Goal: Transaction & Acquisition: Download file/media

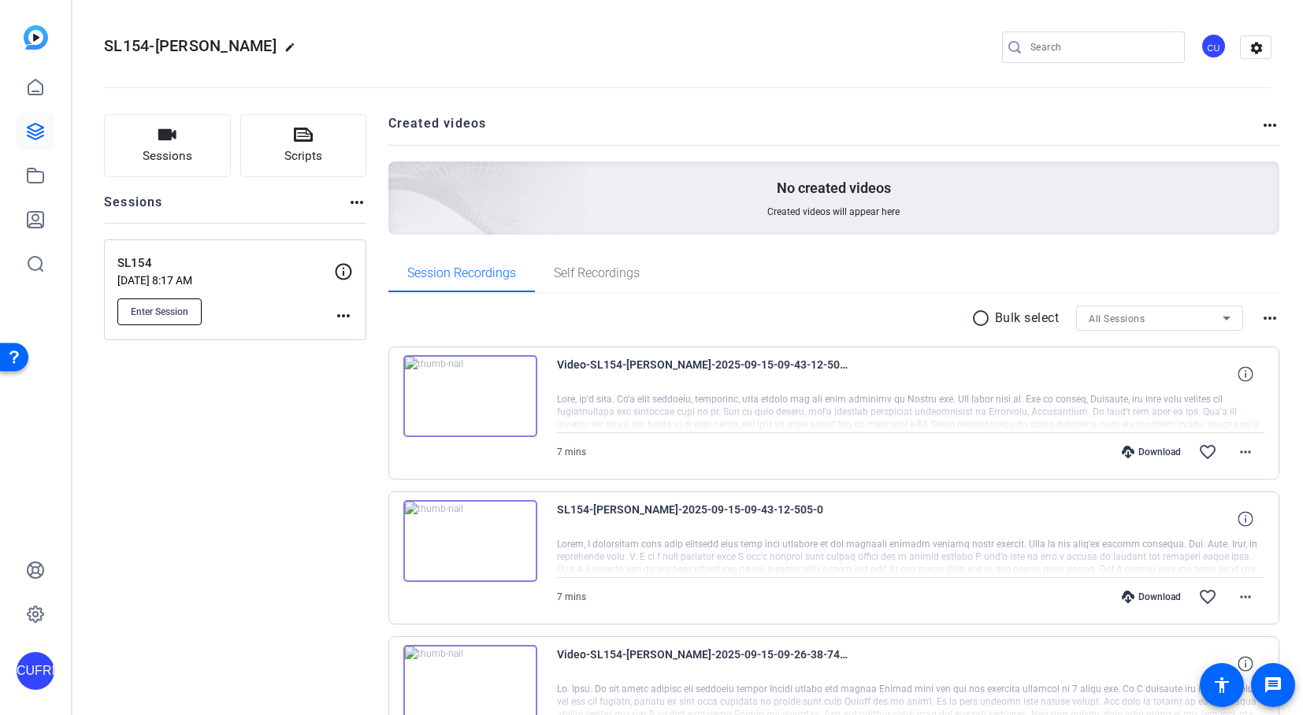
click at [173, 304] on button "Enter Session" at bounding box center [159, 312] width 84 height 27
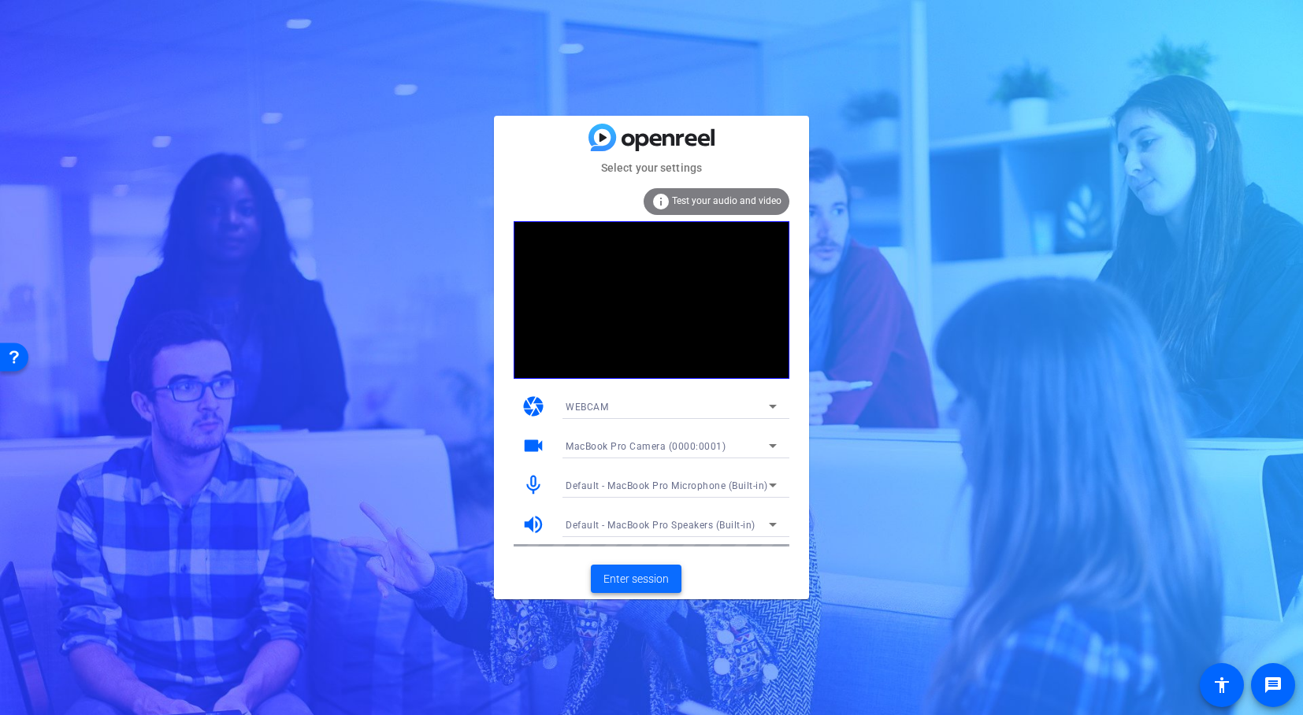
click at [658, 577] on span "Enter session" at bounding box center [635, 579] width 65 height 17
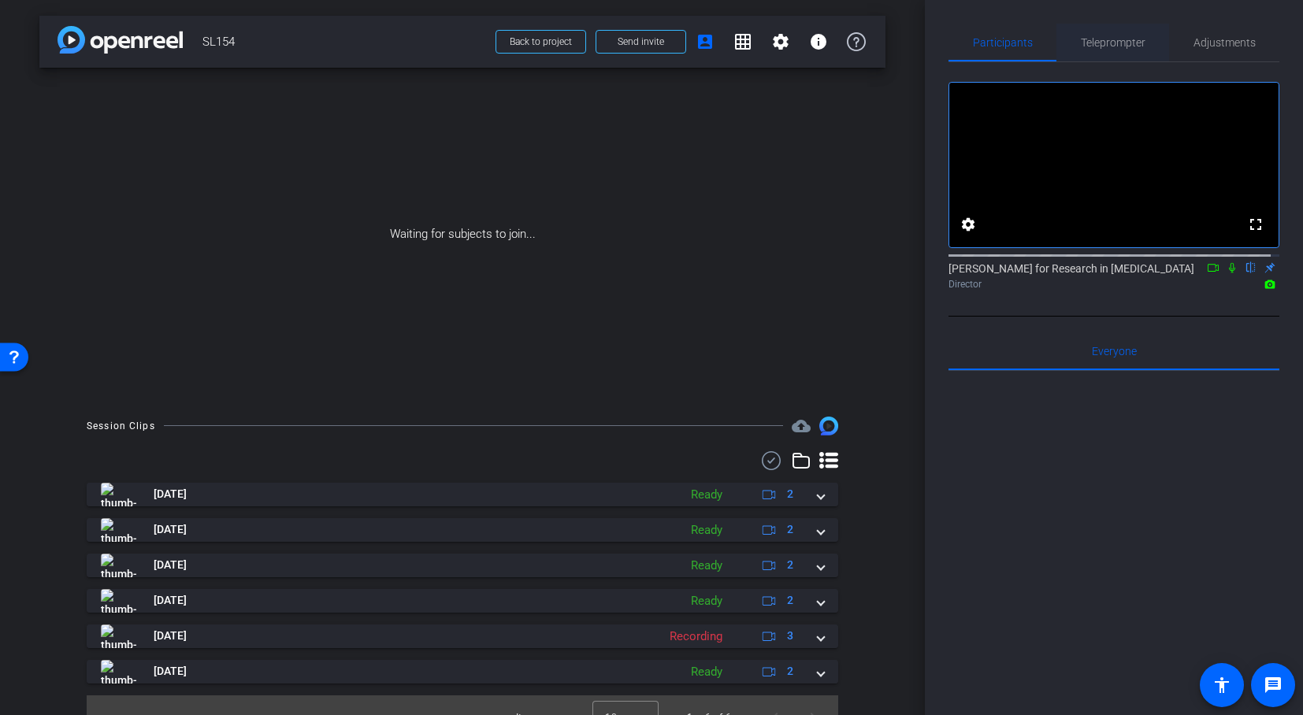
click at [1123, 43] on span "Teleprompter" at bounding box center [1113, 42] width 65 height 11
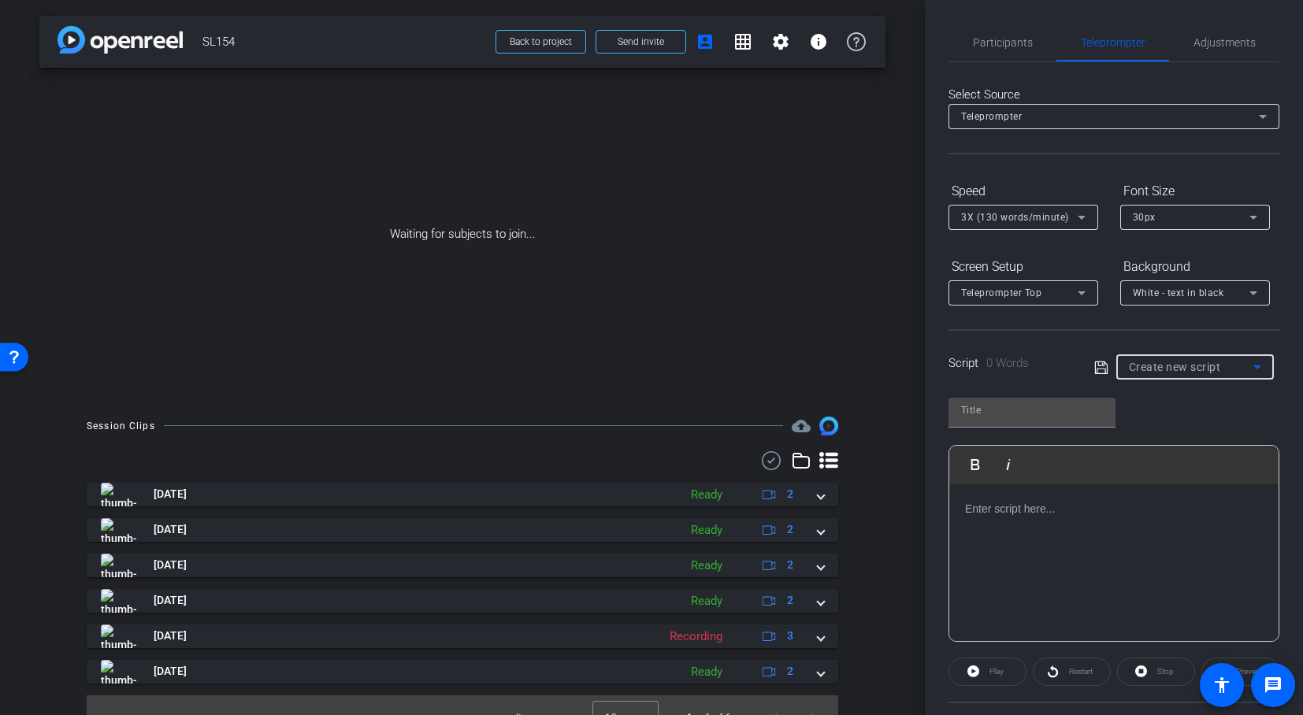
click at [1183, 362] on span "Create new script" at bounding box center [1175, 367] width 92 height 13
click at [1153, 417] on span "INTRO" at bounding box center [1141, 423] width 32 height 19
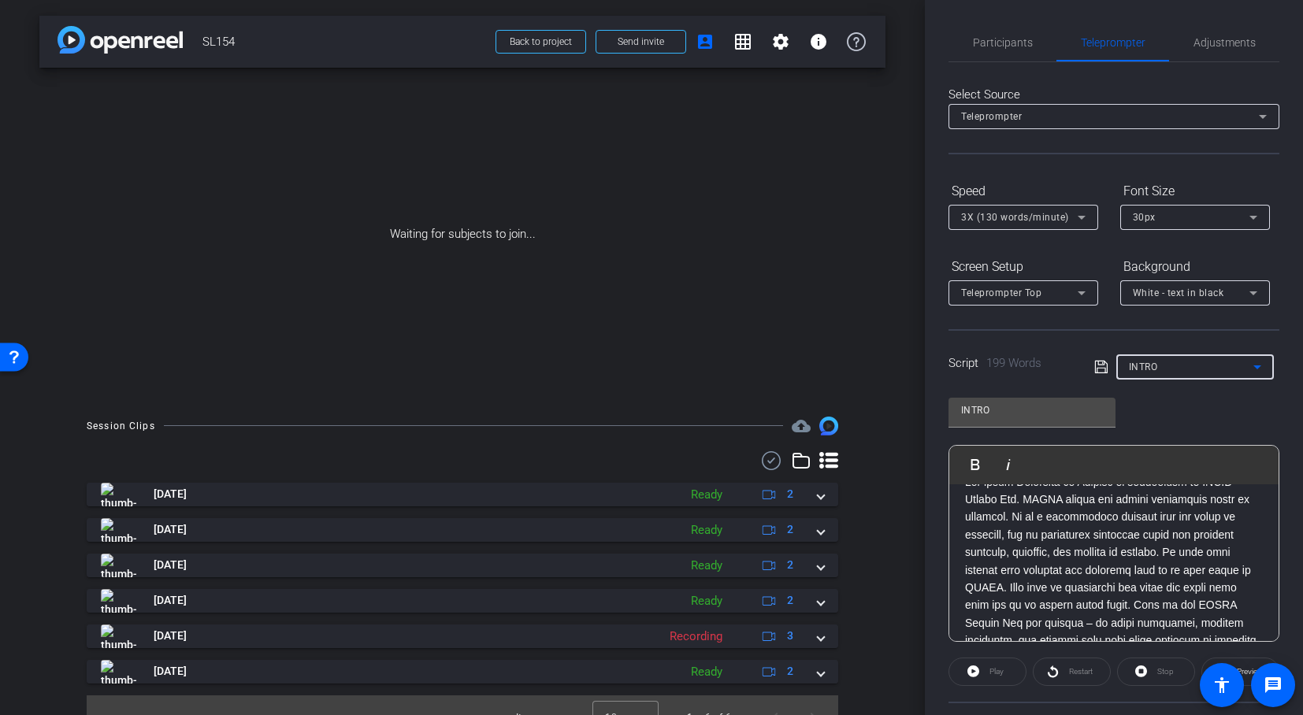
scroll to position [83, 0]
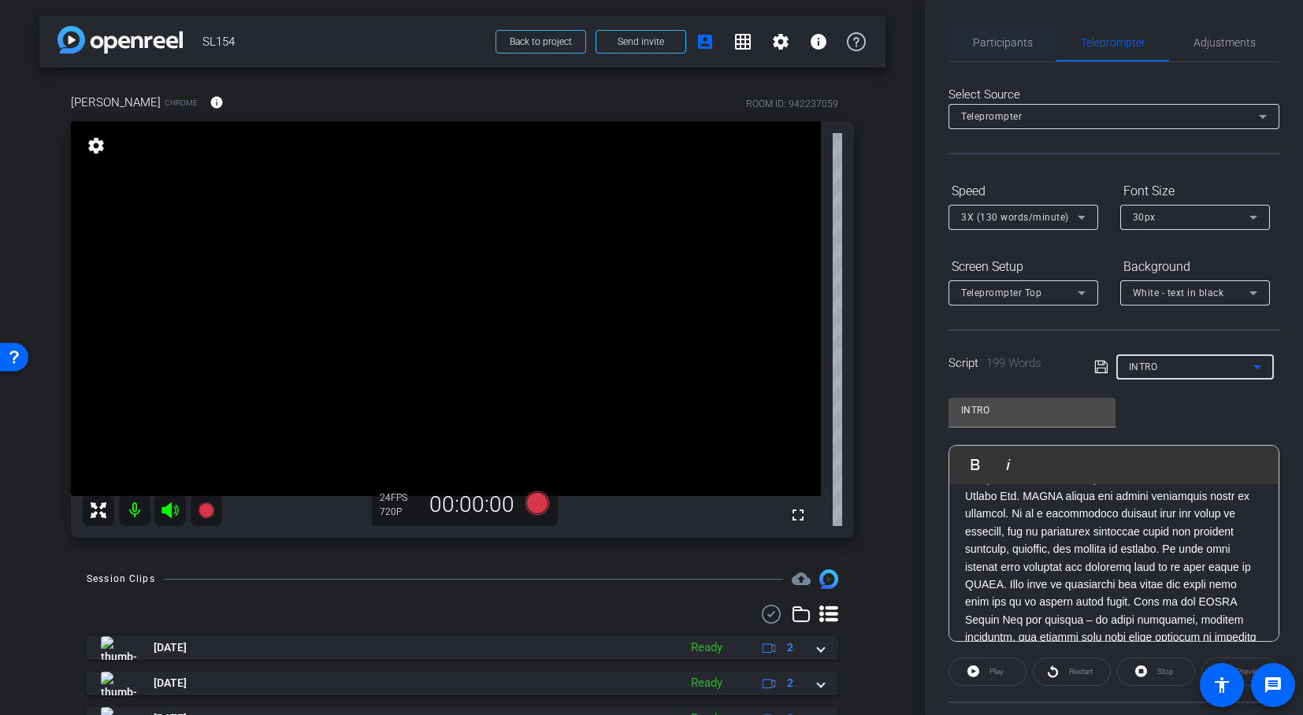
click at [1015, 50] on span "Participants" at bounding box center [1003, 43] width 60 height 38
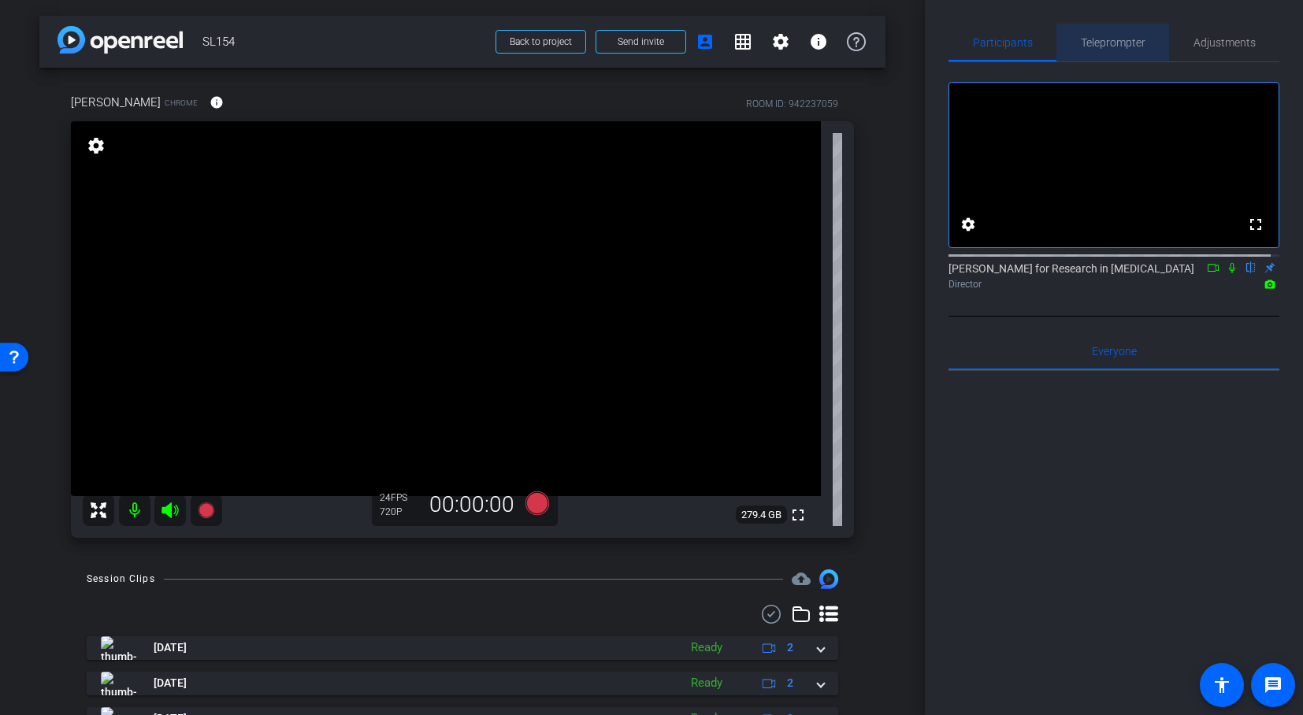
click at [1127, 37] on span "Teleprompter" at bounding box center [1113, 42] width 65 height 11
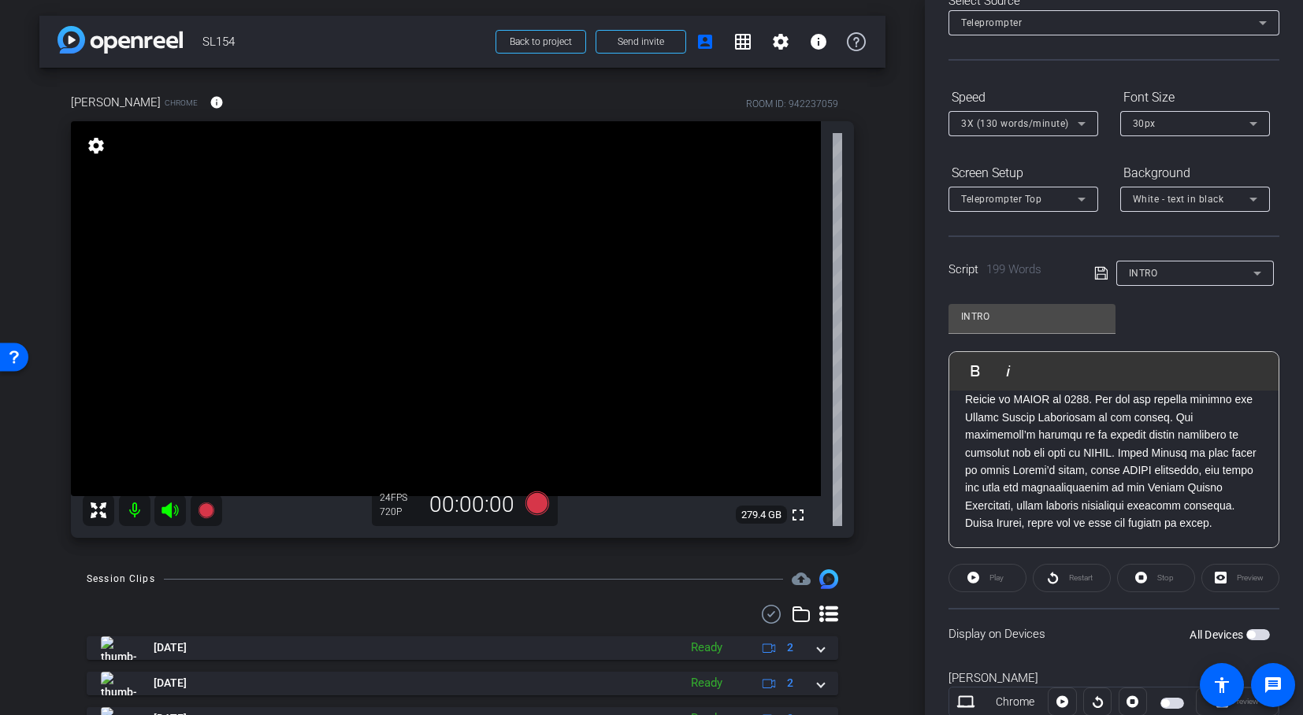
scroll to position [146, 0]
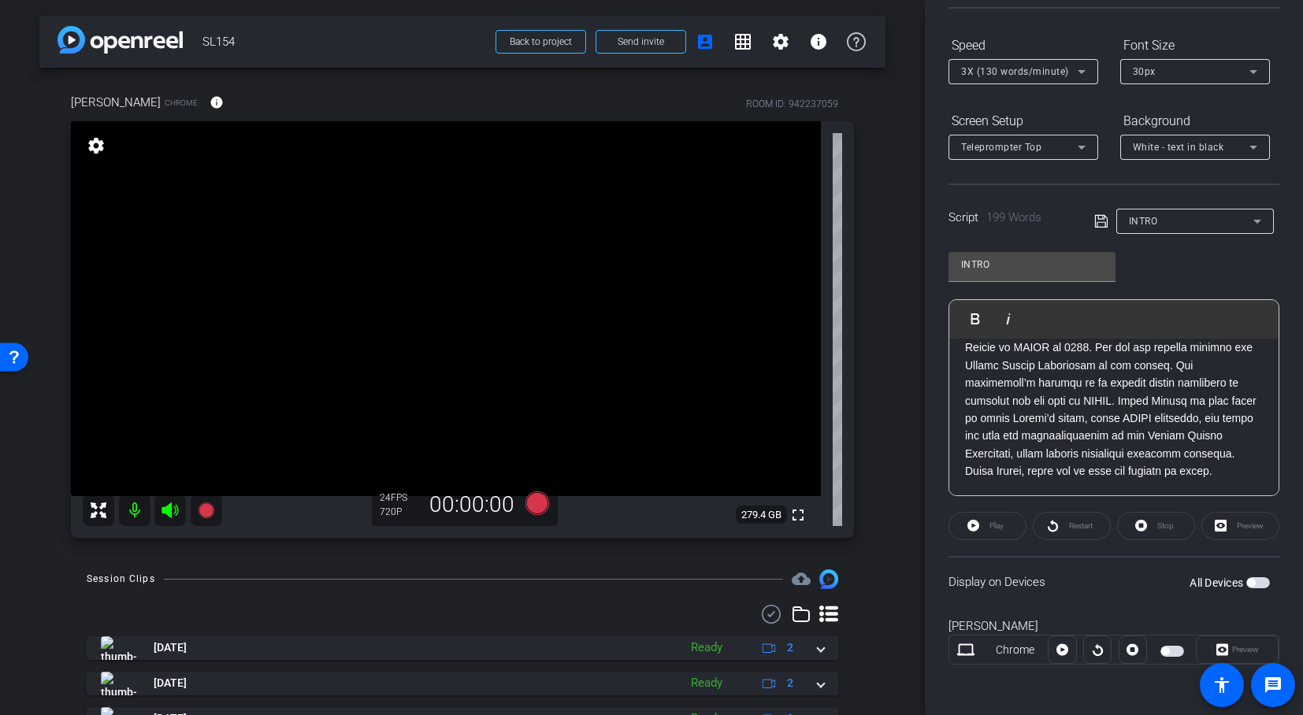
click at [1160, 655] on span "button" at bounding box center [1172, 651] width 24 height 11
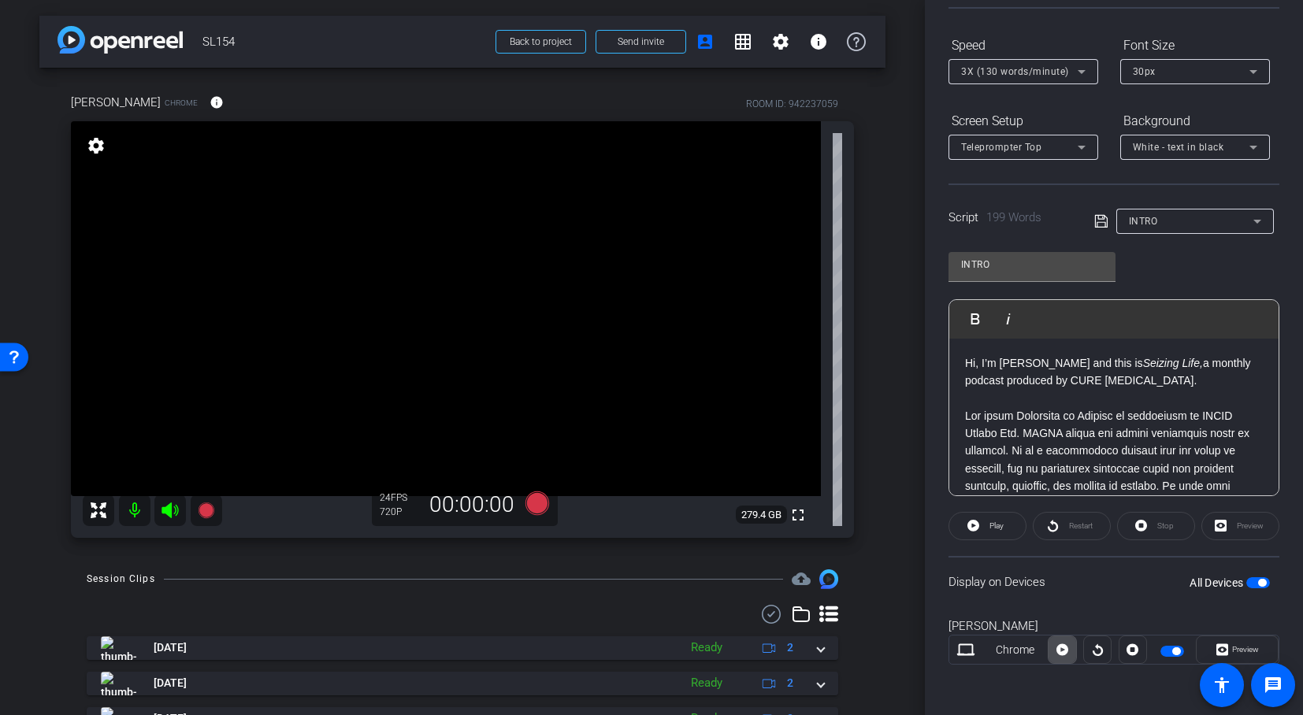
click at [1057, 650] on icon at bounding box center [1062, 650] width 12 height 24
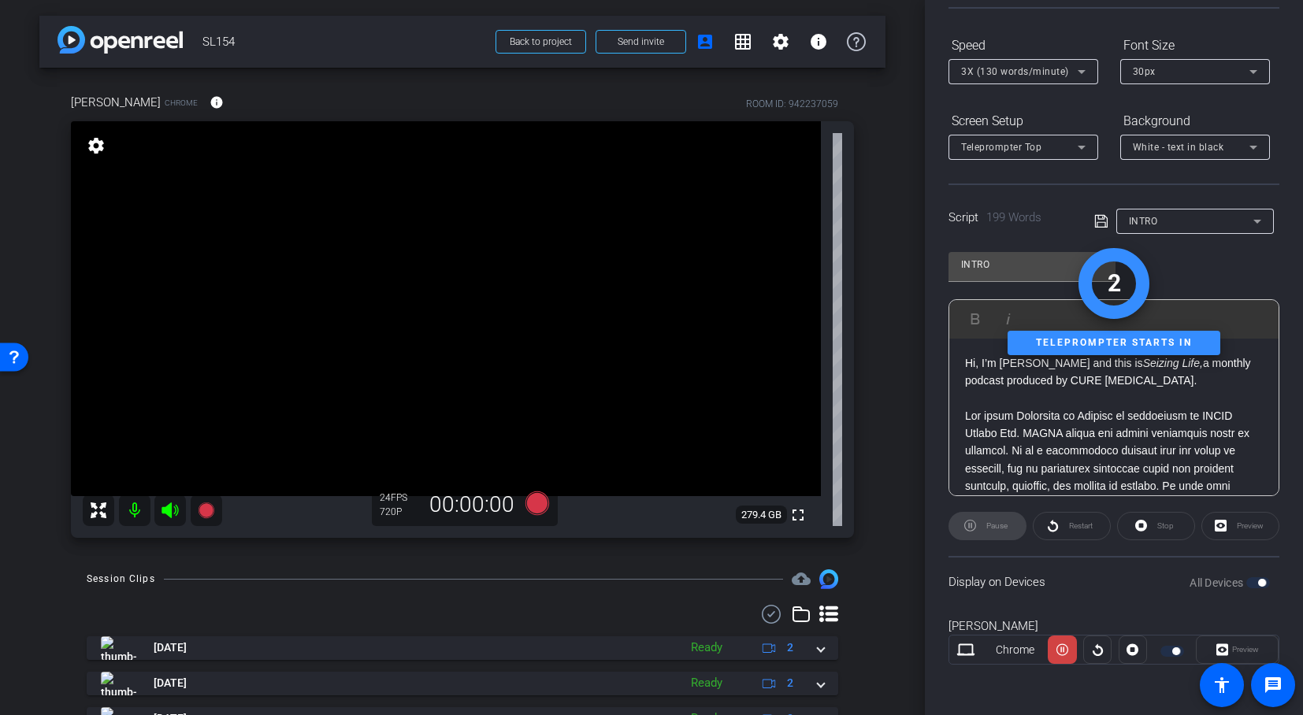
scroll to position [143, 0]
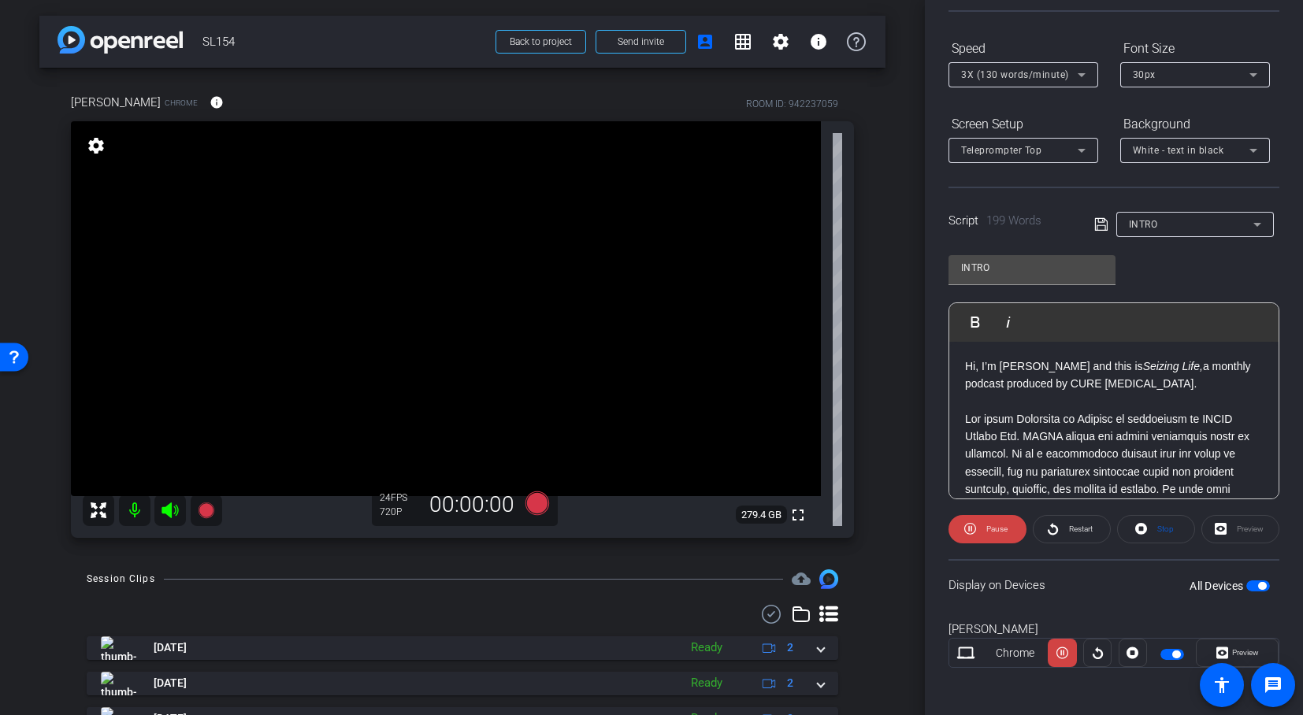
click at [1081, 72] on icon at bounding box center [1081, 74] width 19 height 19
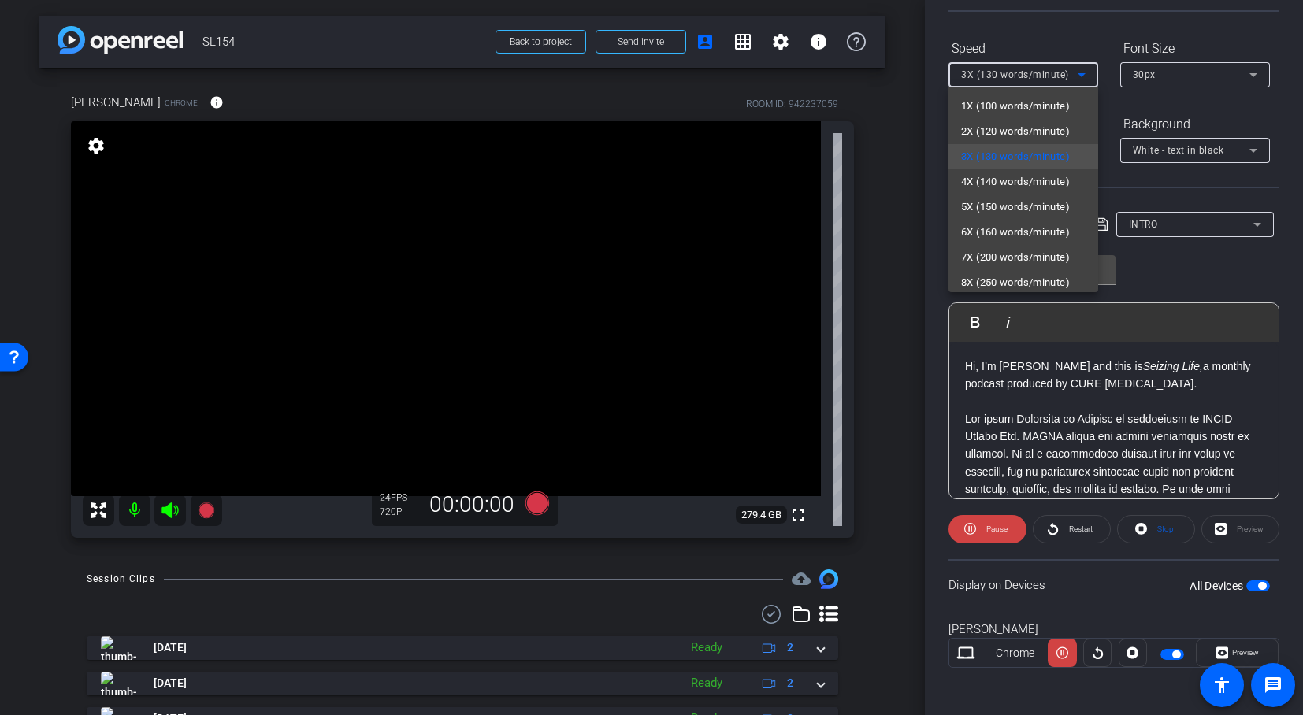
click at [1081, 72] on div at bounding box center [651, 357] width 1303 height 715
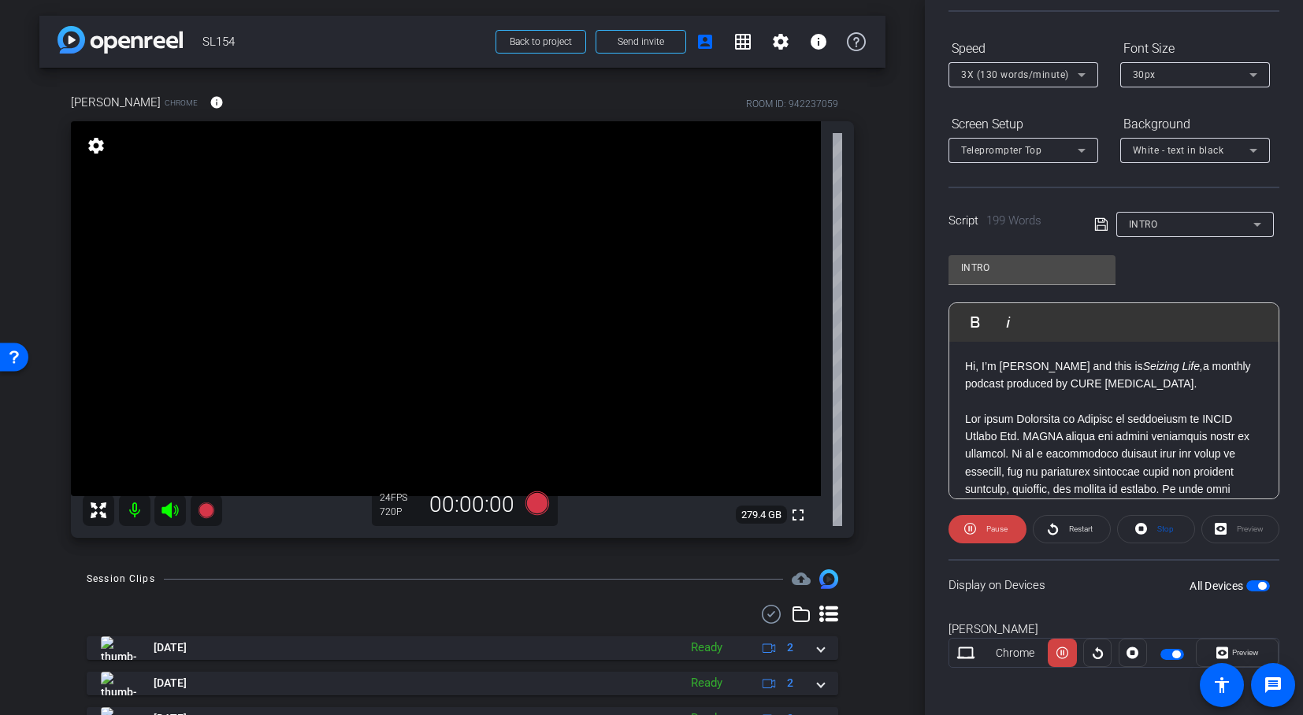
click at [1081, 72] on icon at bounding box center [1081, 74] width 19 height 19
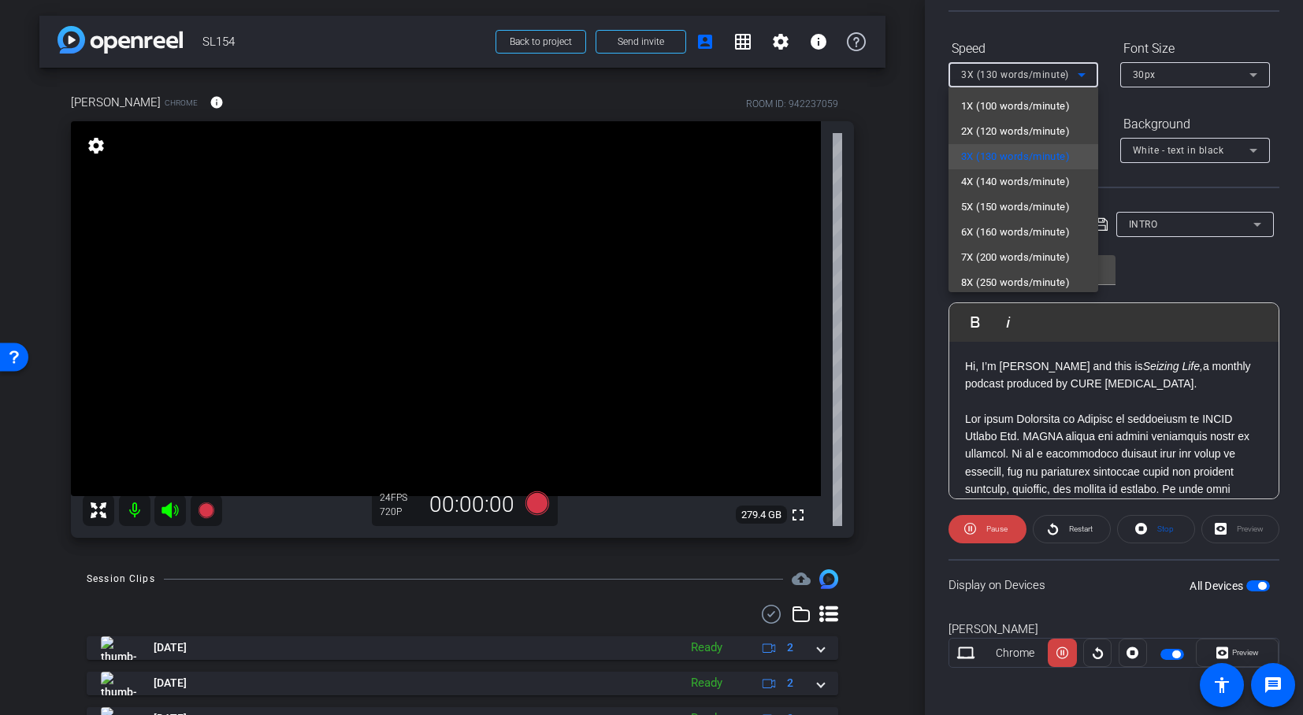
click at [1080, 71] on div at bounding box center [651, 357] width 1303 height 715
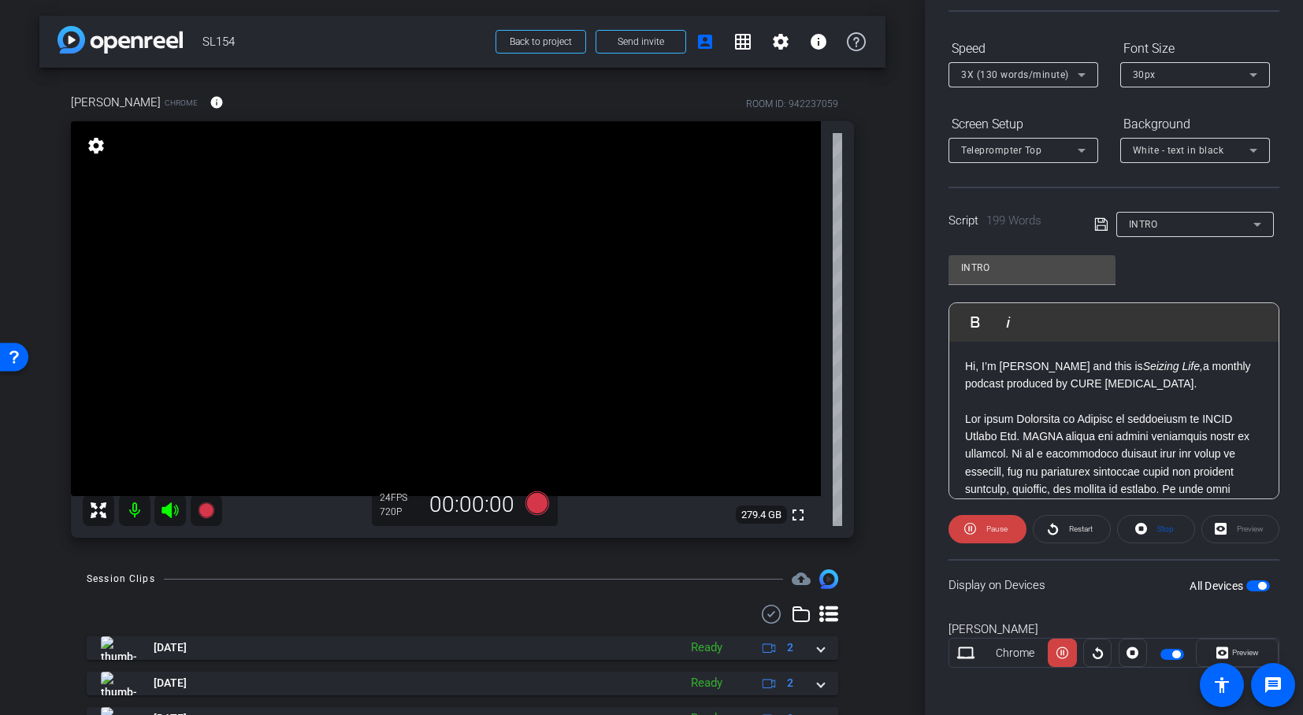
click at [1071, 150] on div "Teleprompter Top" at bounding box center [1019, 150] width 117 height 20
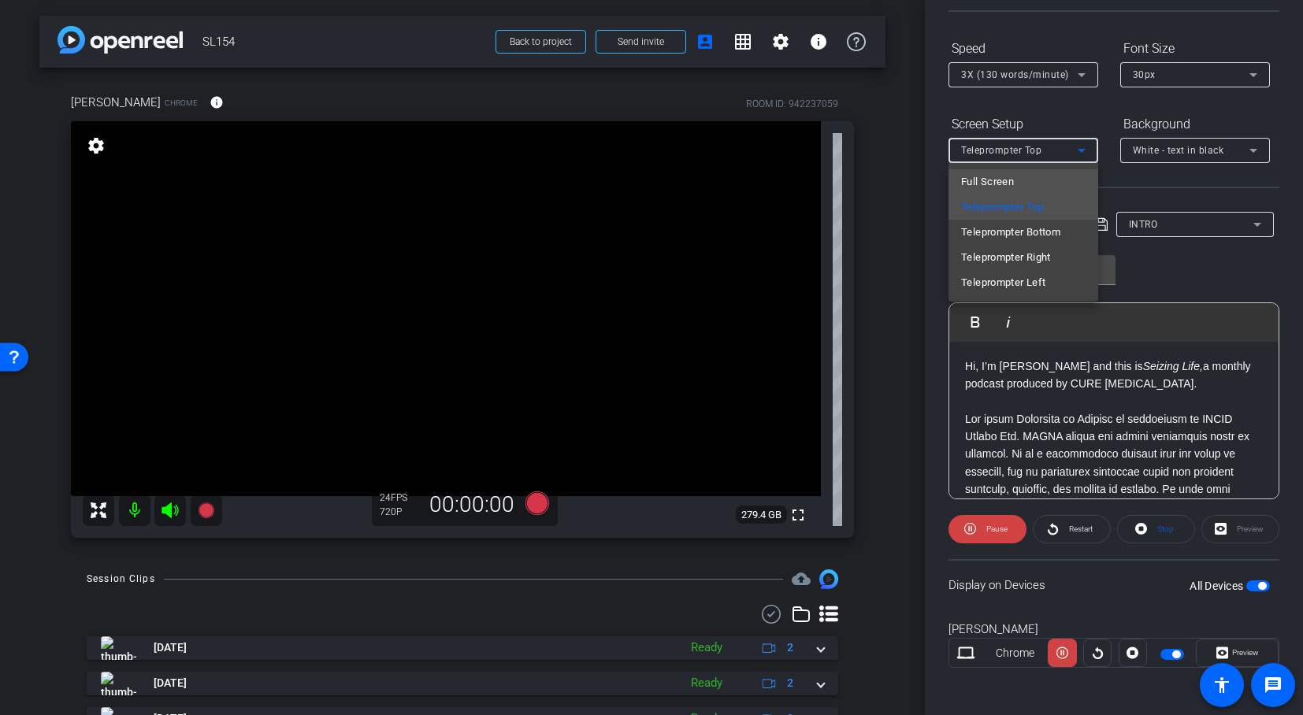
click at [1019, 184] on mat-option "Full Screen" at bounding box center [1024, 181] width 150 height 25
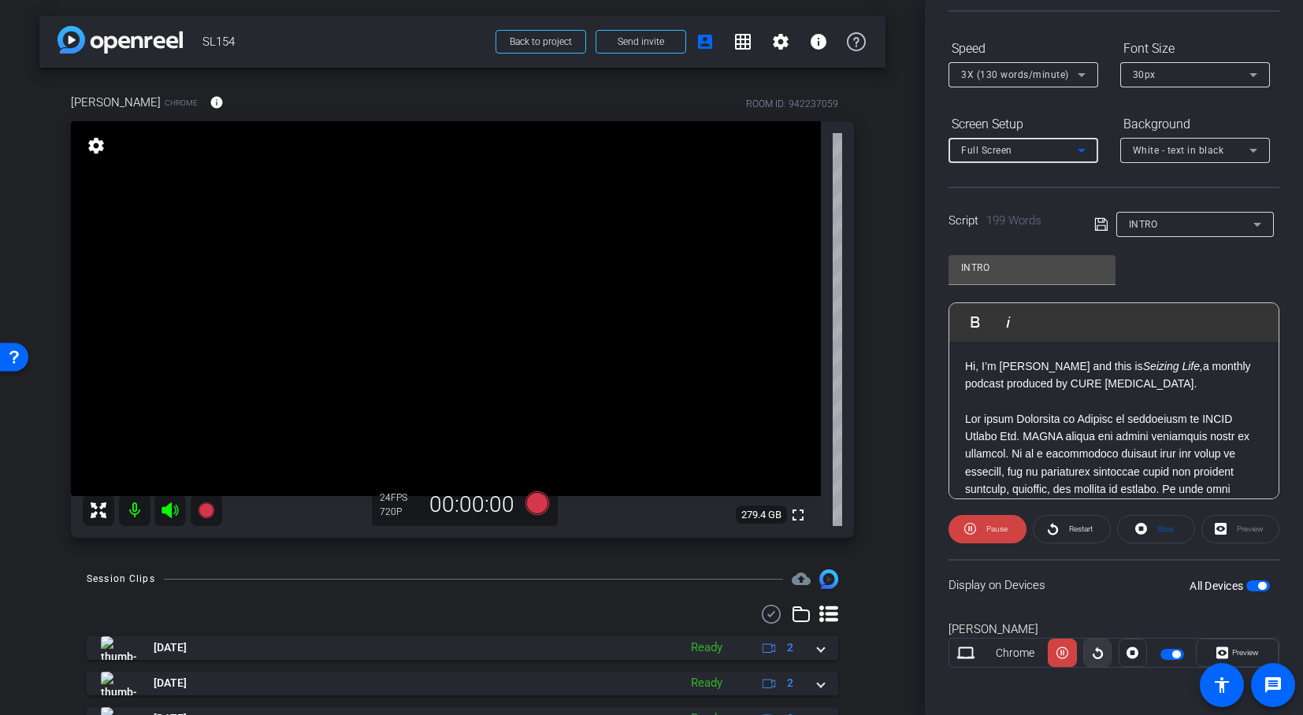
click at [1094, 654] on icon at bounding box center [1098, 653] width 12 height 24
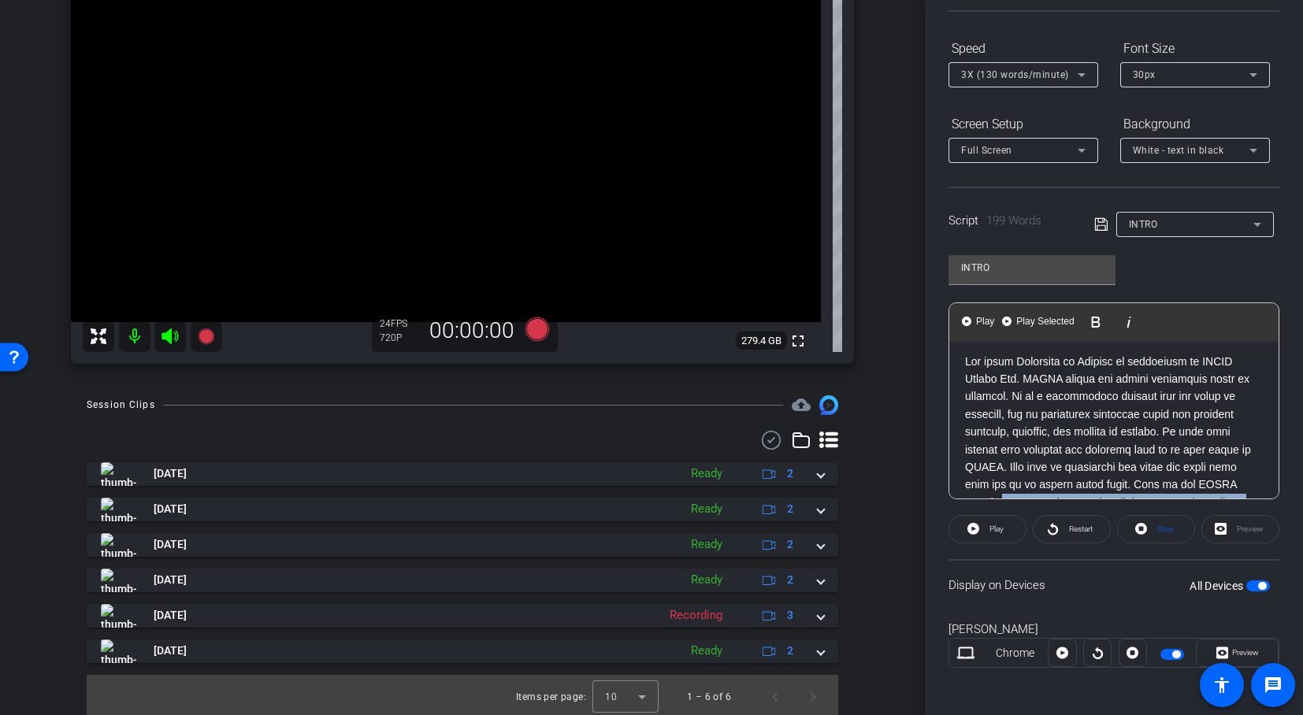
scroll to position [124, 0]
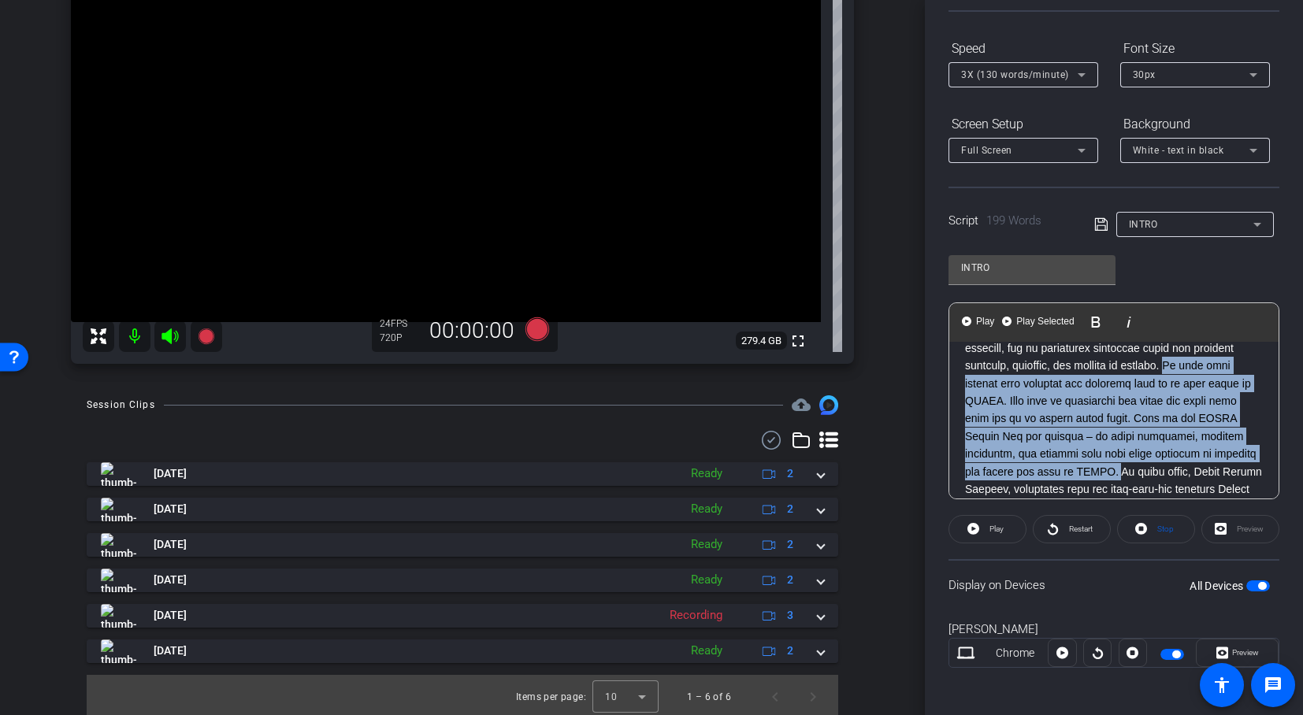
drag, startPoint x: 1095, startPoint y: 421, endPoint x: 1020, endPoint y: 381, distance: 84.6
click at [1020, 381] on p at bounding box center [1114, 463] width 298 height 353
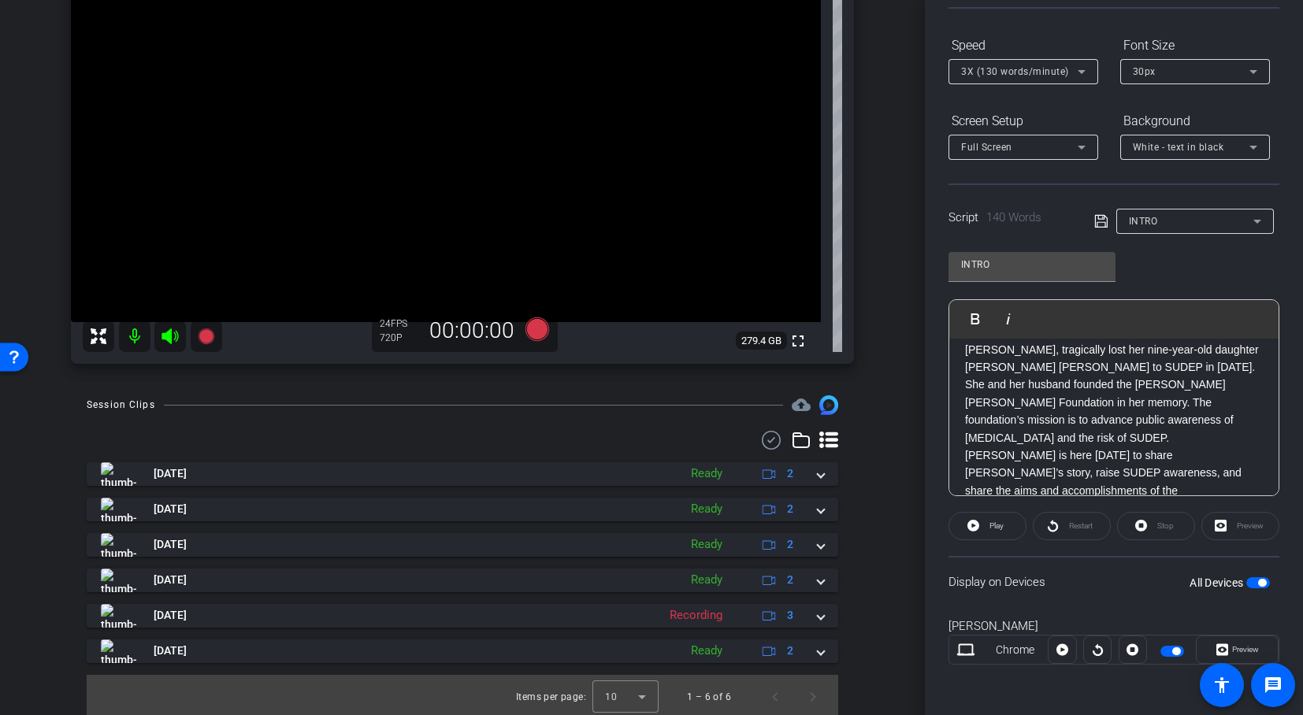
scroll to position [0, 0]
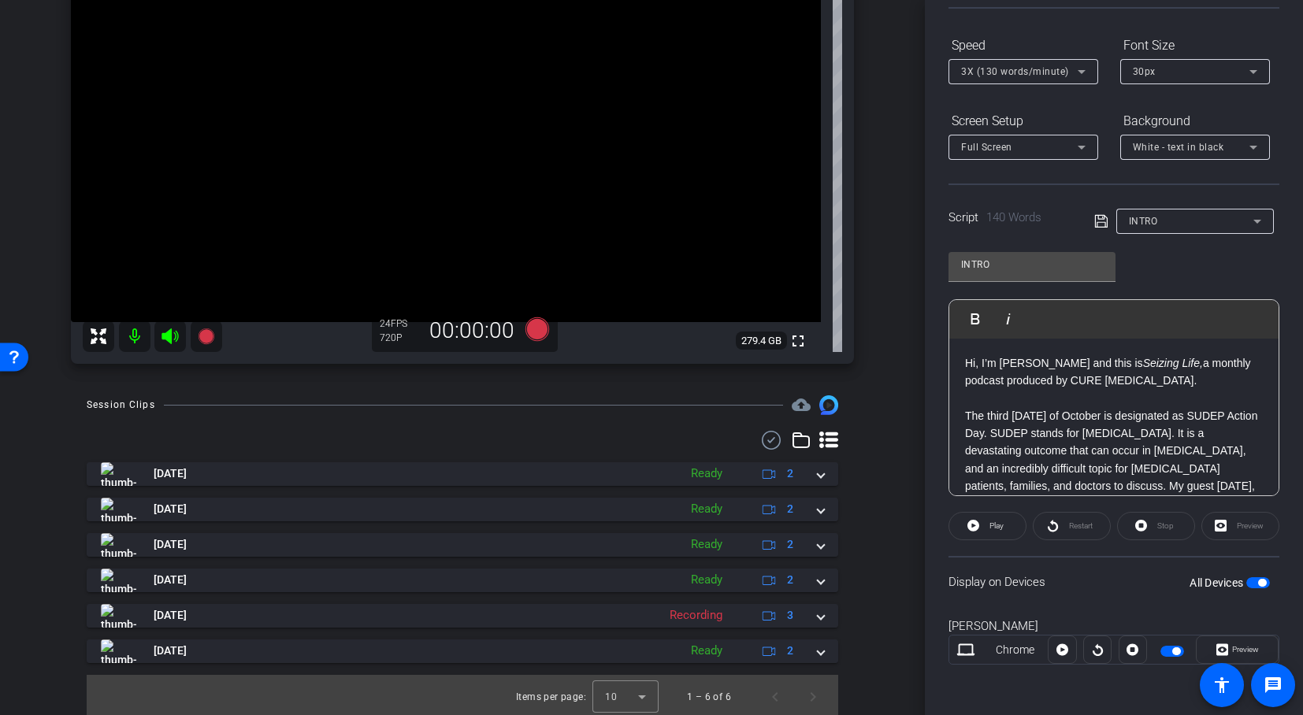
click at [1160, 651] on span "button" at bounding box center [1172, 651] width 24 height 11
click at [1170, 649] on span "button" at bounding box center [1172, 651] width 24 height 11
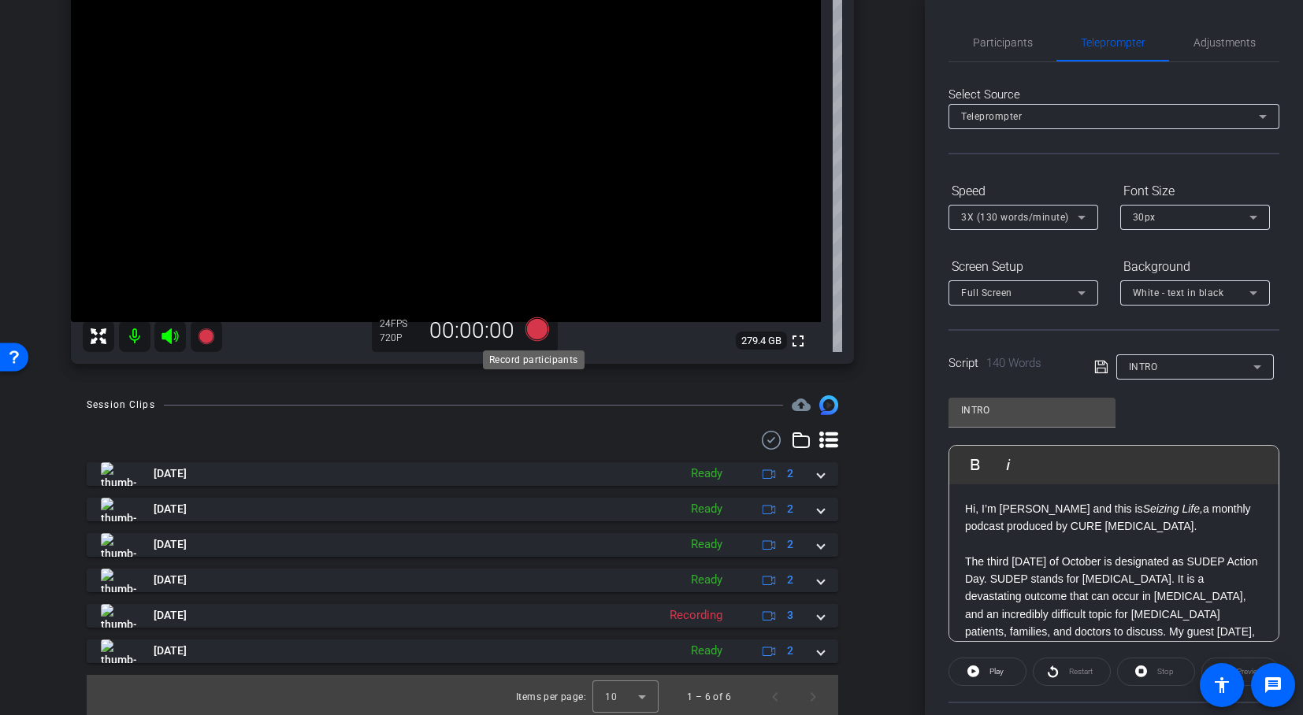
click at [535, 325] on icon at bounding box center [537, 329] width 24 height 24
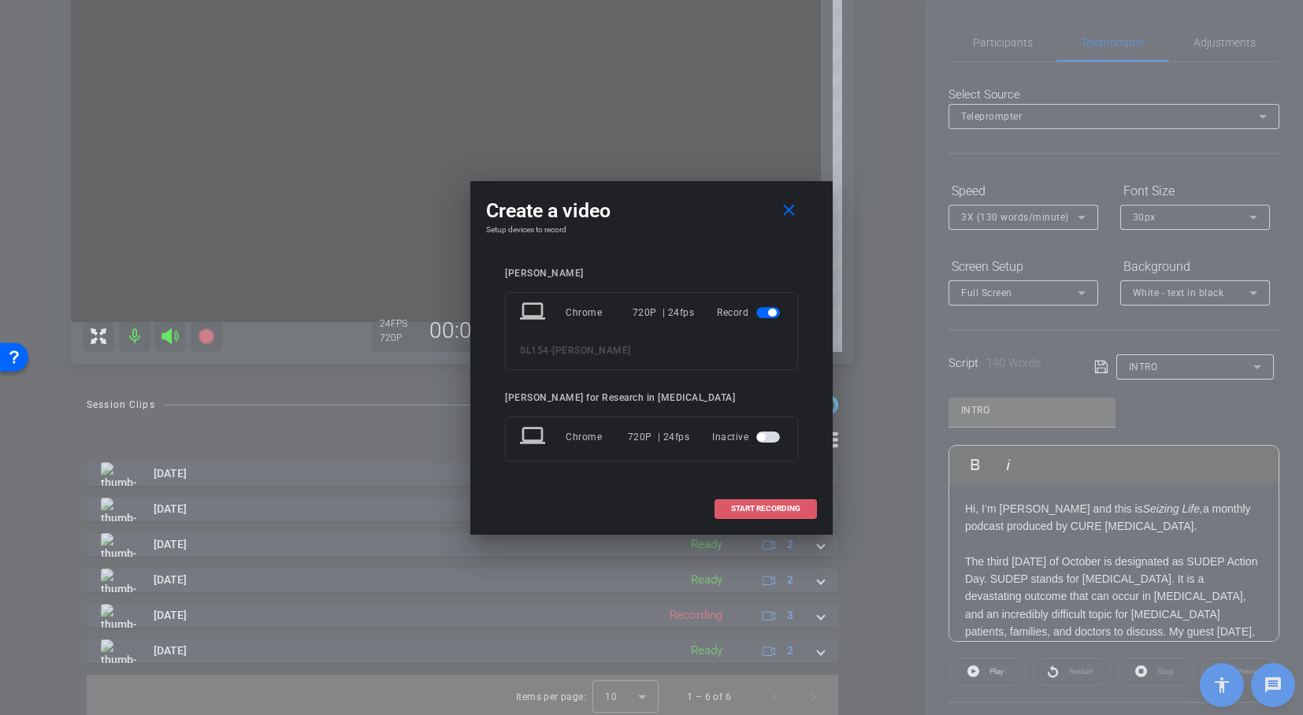
click at [787, 505] on span "START RECORDING" at bounding box center [765, 509] width 69 height 8
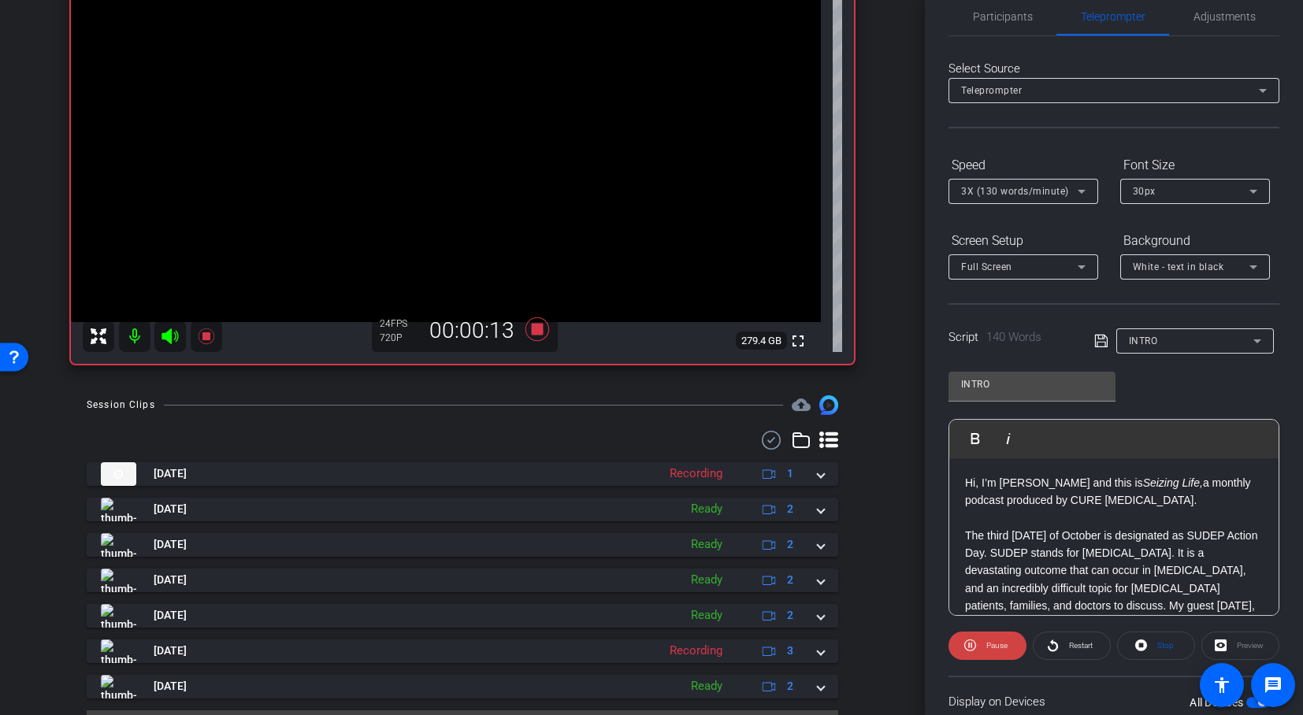
scroll to position [29, 0]
click at [1071, 642] on span "Restart" at bounding box center [1081, 642] width 24 height 9
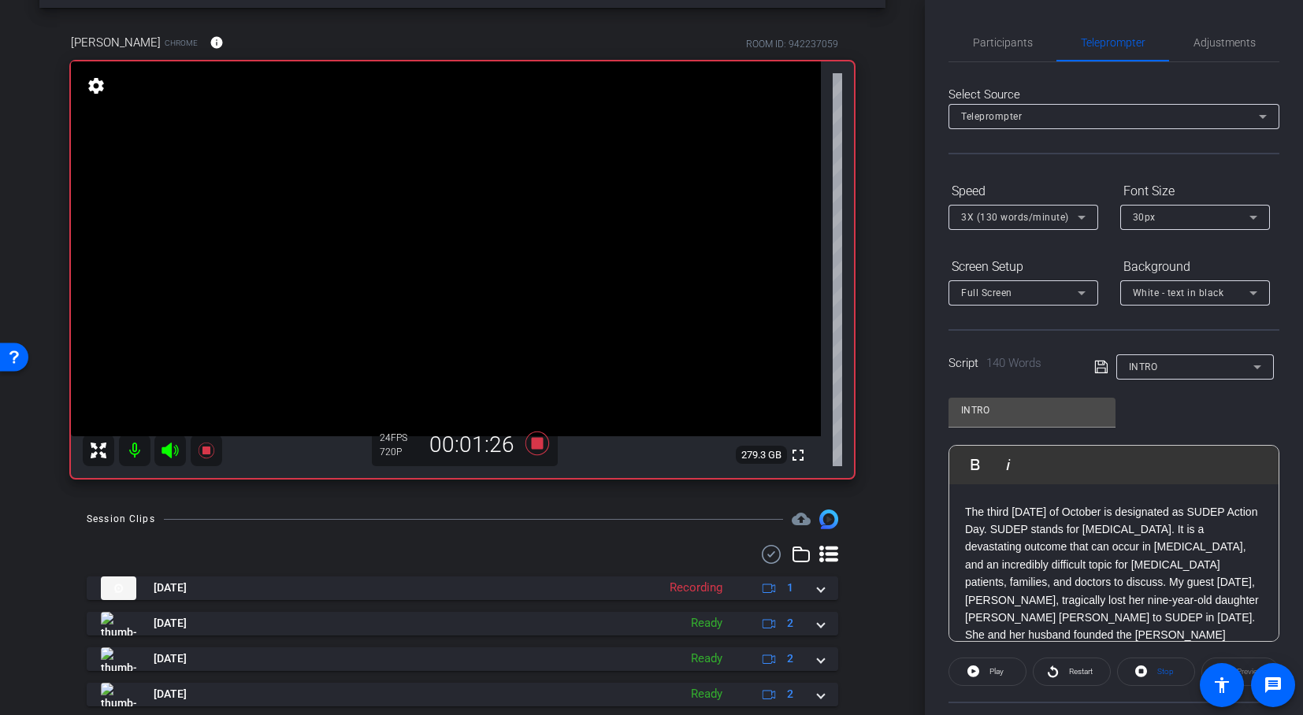
scroll to position [0, 0]
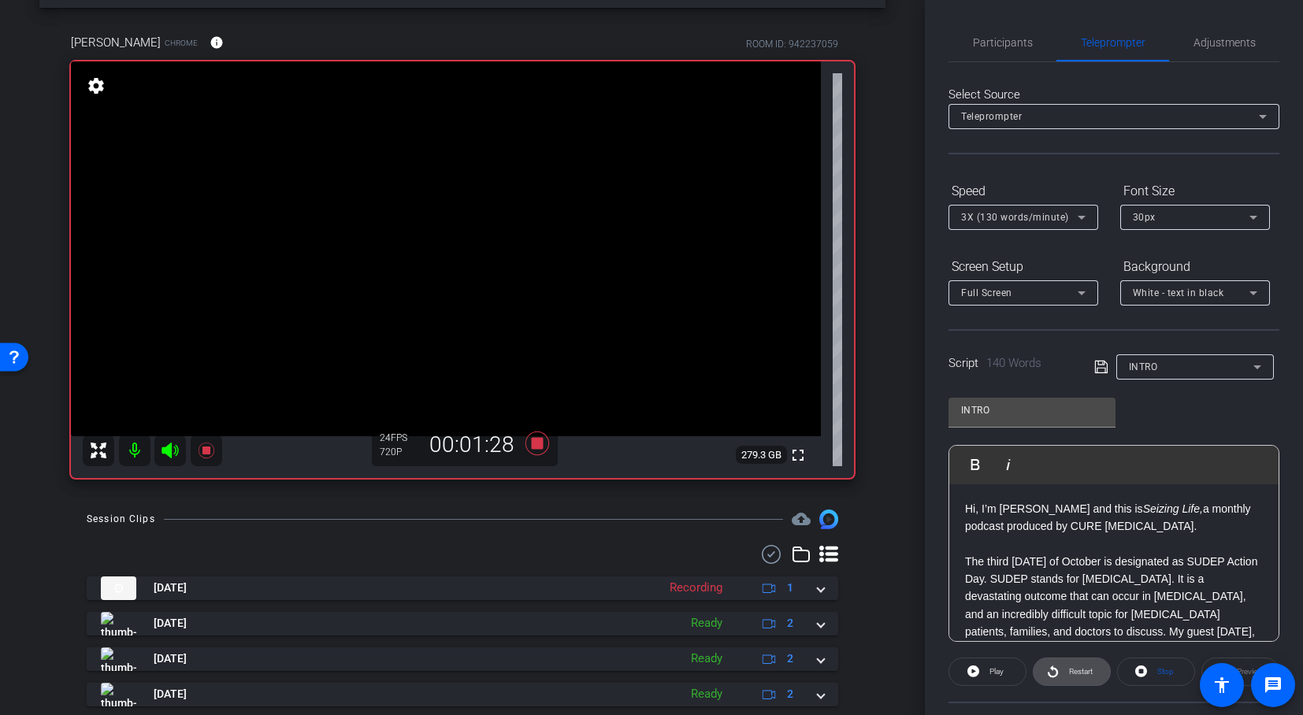
click at [1079, 671] on span "Restart" at bounding box center [1081, 671] width 24 height 9
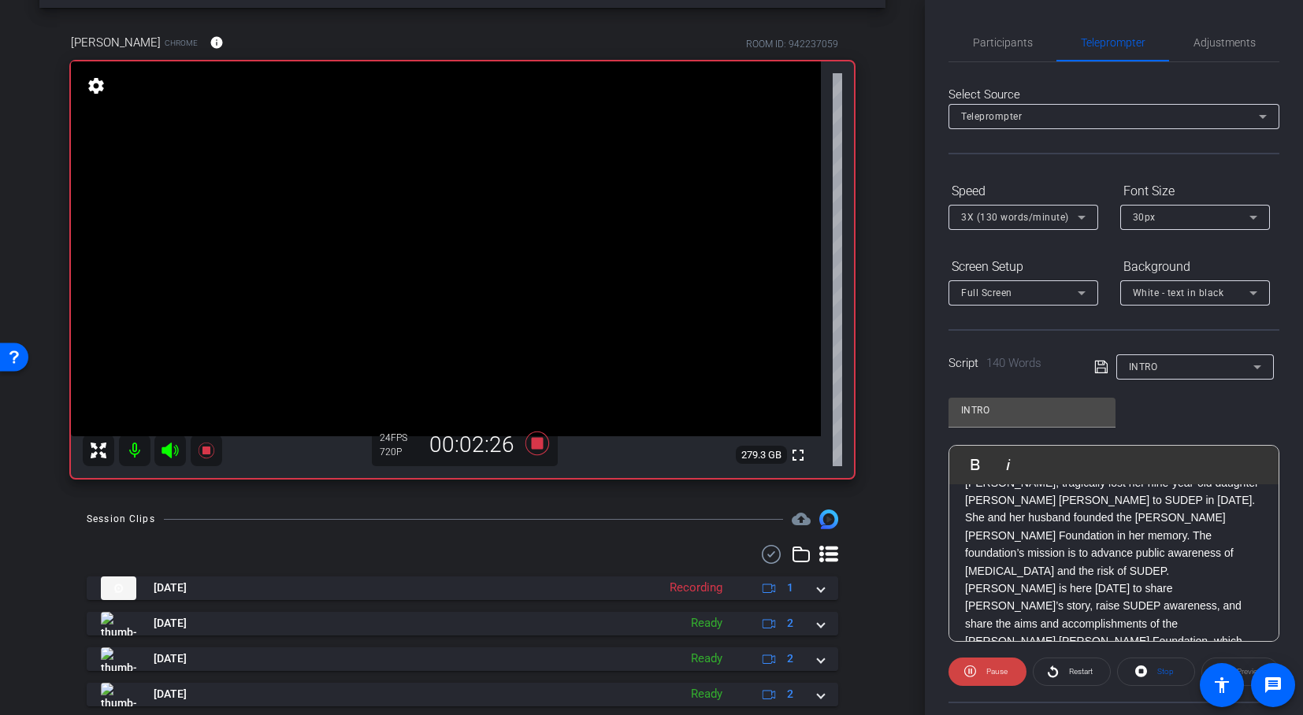
scroll to position [209, 0]
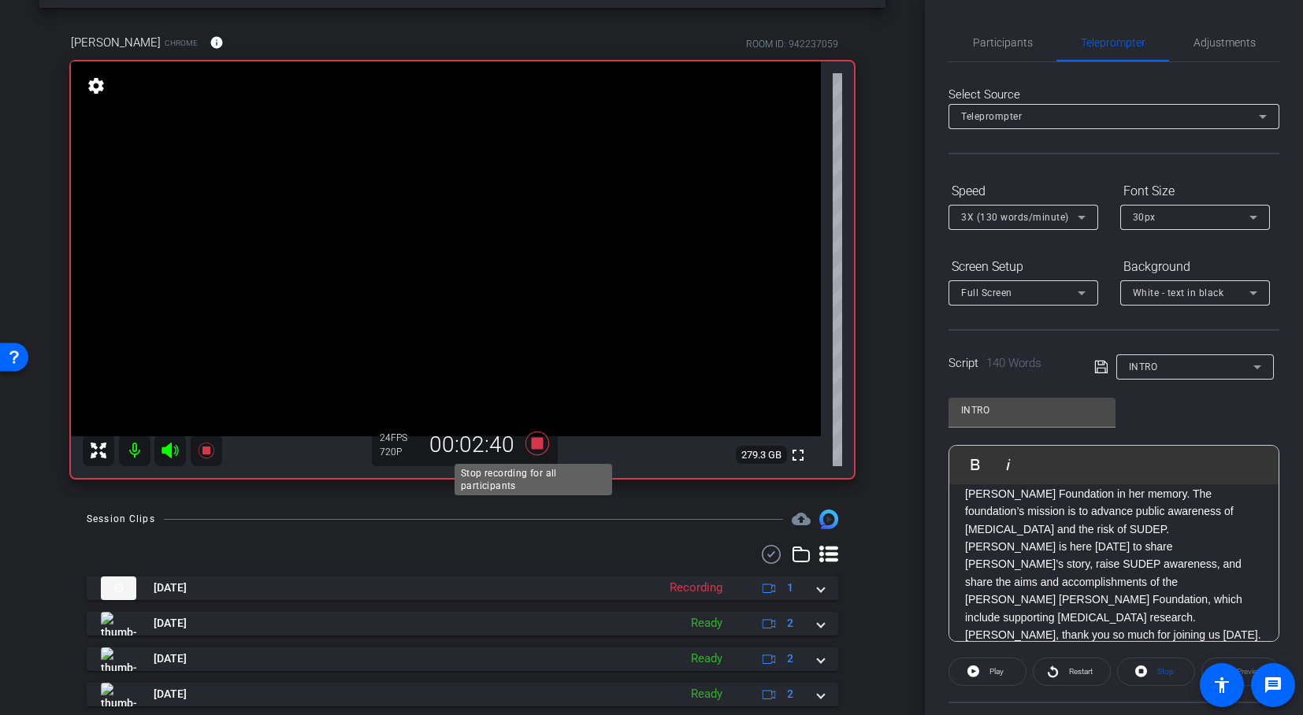
click at [535, 451] on icon at bounding box center [537, 443] width 38 height 28
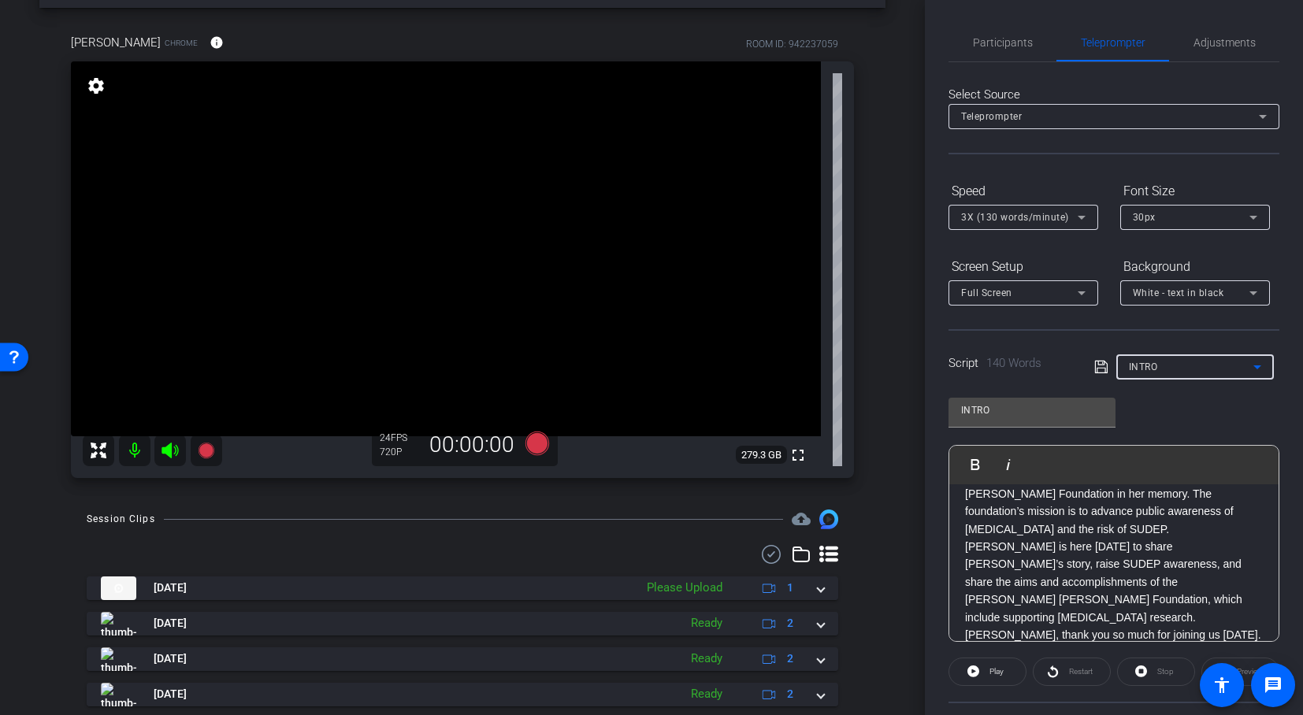
click at [1202, 364] on div "INTRO" at bounding box center [1191, 367] width 124 height 20
click at [1159, 446] on span "OUTRO" at bounding box center [1142, 449] width 35 height 19
type input "OUTRO"
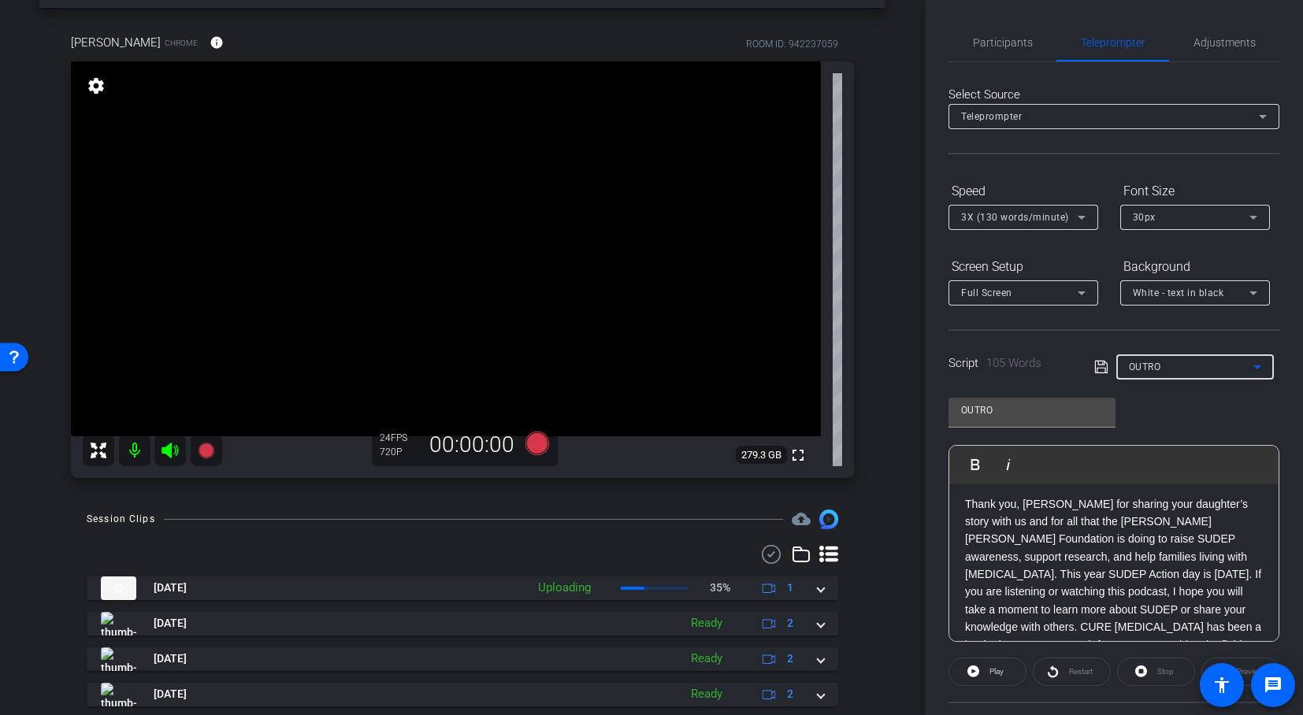
scroll to position [0, 0]
click at [1082, 669] on div "Restart" at bounding box center [1072, 672] width 78 height 28
click at [993, 676] on span "Play" at bounding box center [995, 672] width 18 height 22
click at [536, 444] on icon at bounding box center [537, 444] width 24 height 24
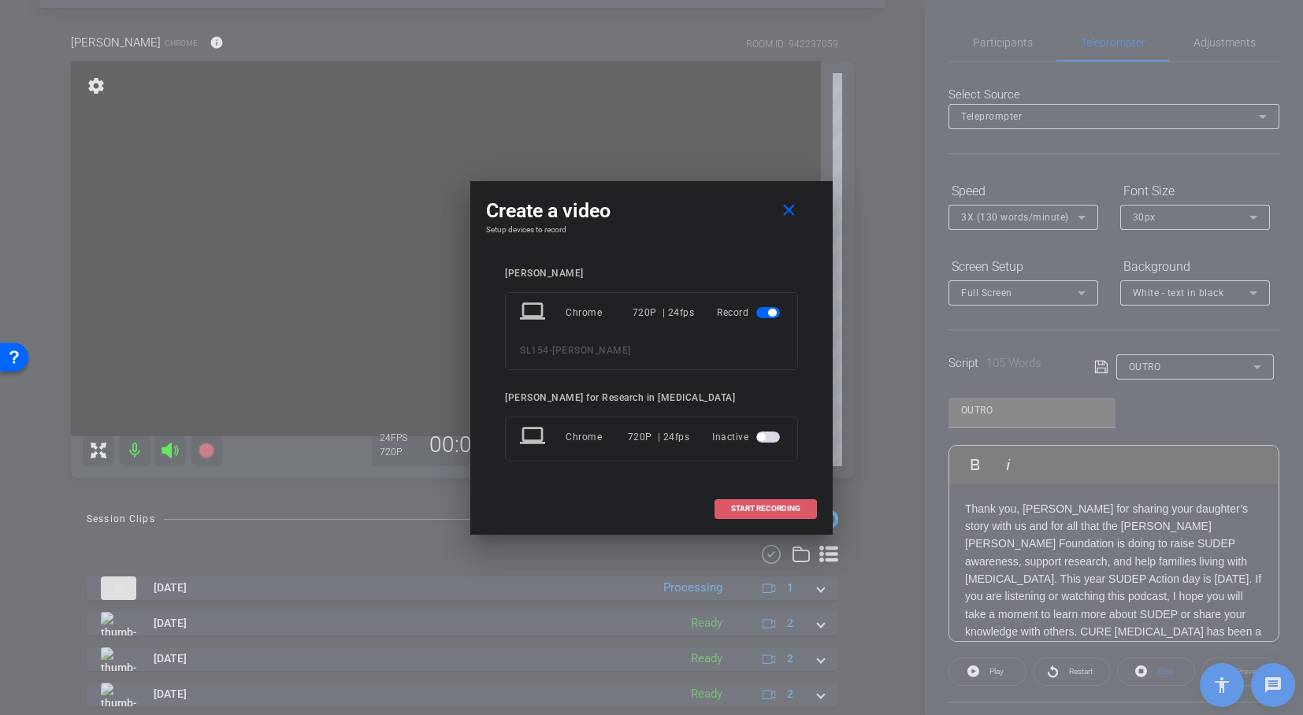
click at [806, 506] on span at bounding box center [765, 509] width 101 height 38
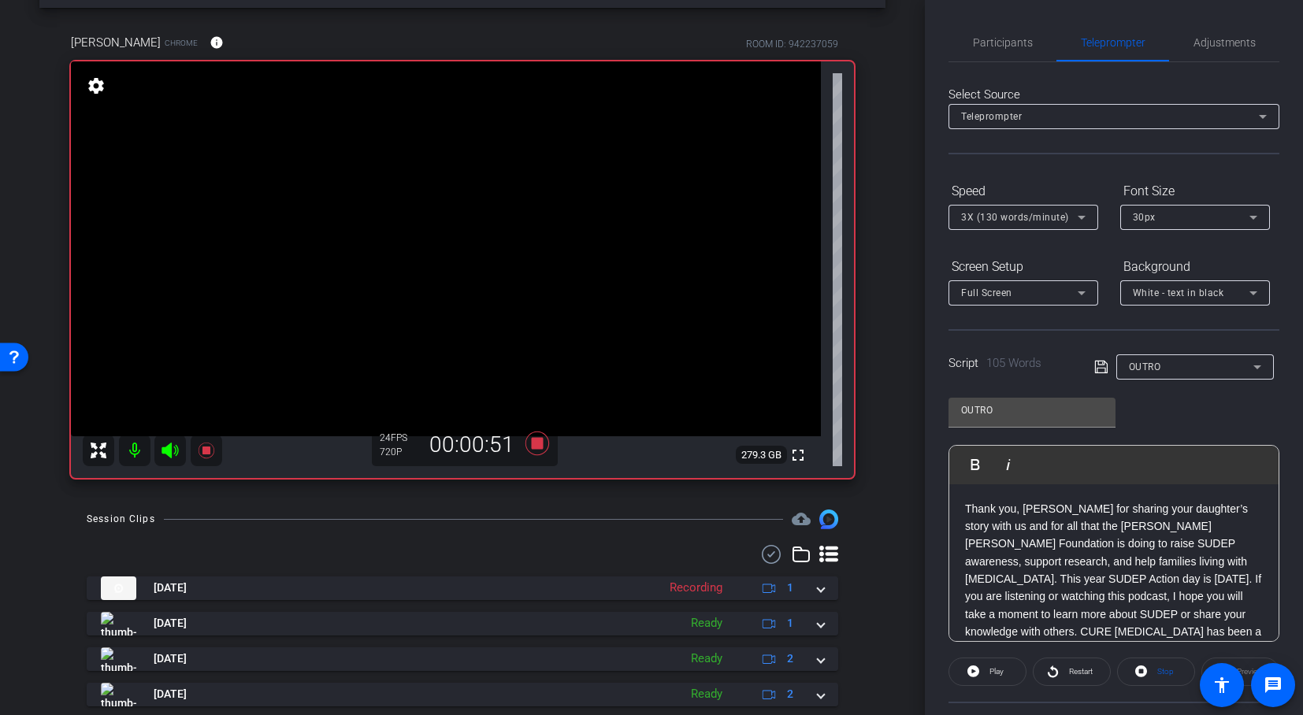
scroll to position [3, 0]
click at [1071, 667] on span "Restart" at bounding box center [1081, 671] width 24 height 9
click at [1069, 667] on span "Restart" at bounding box center [1081, 671] width 24 height 9
click at [1071, 672] on span "Restart" at bounding box center [1081, 671] width 24 height 9
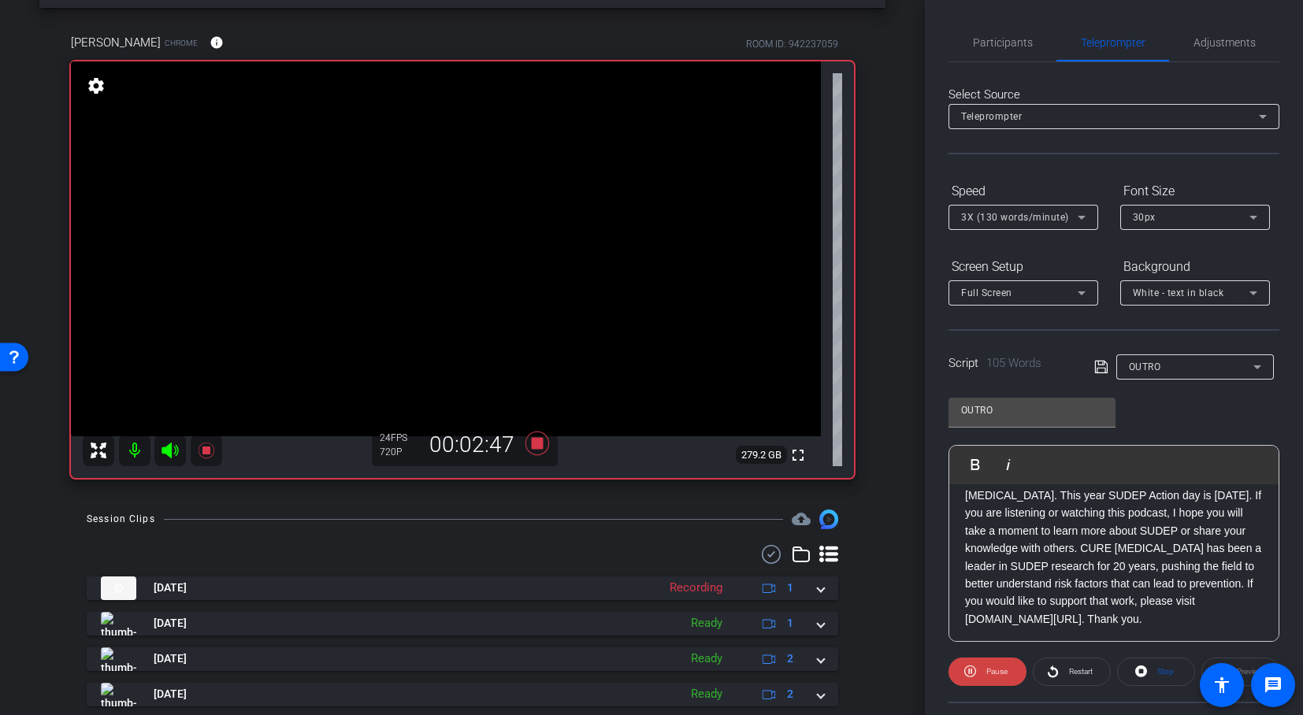
scroll to position [86, 0]
click at [533, 446] on icon at bounding box center [537, 444] width 24 height 24
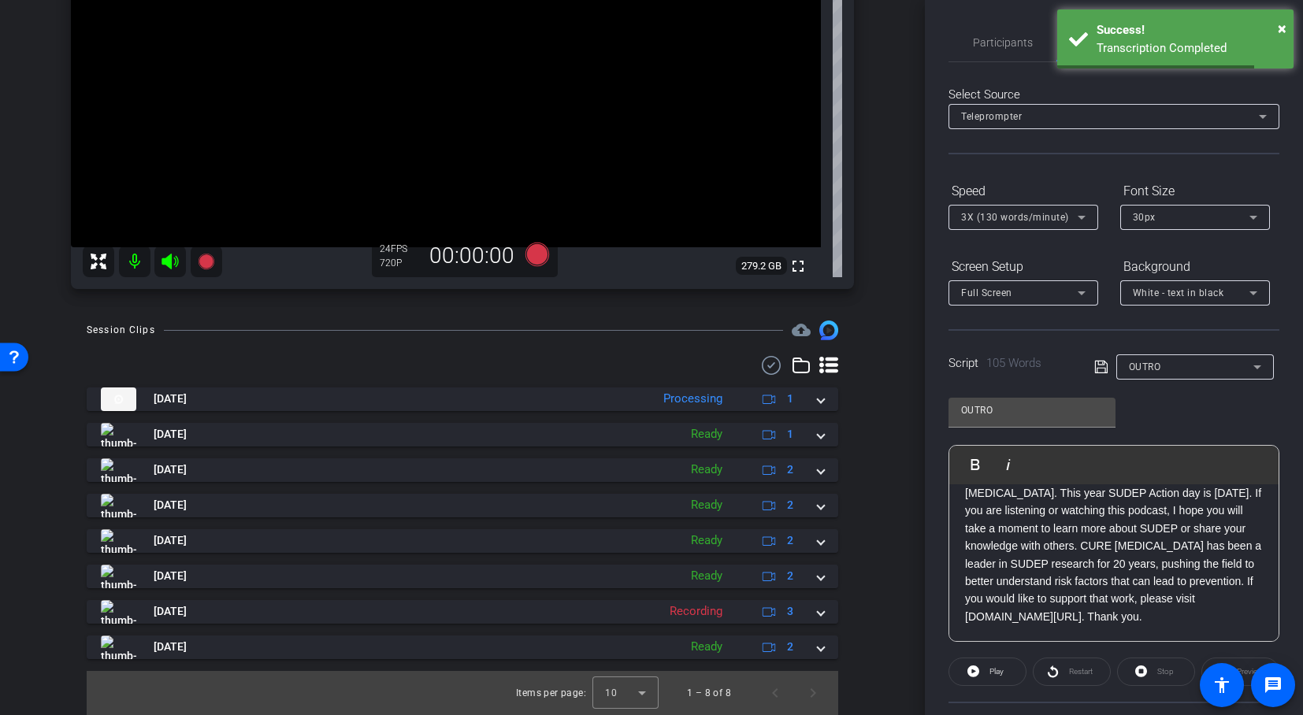
scroll to position [0, 0]
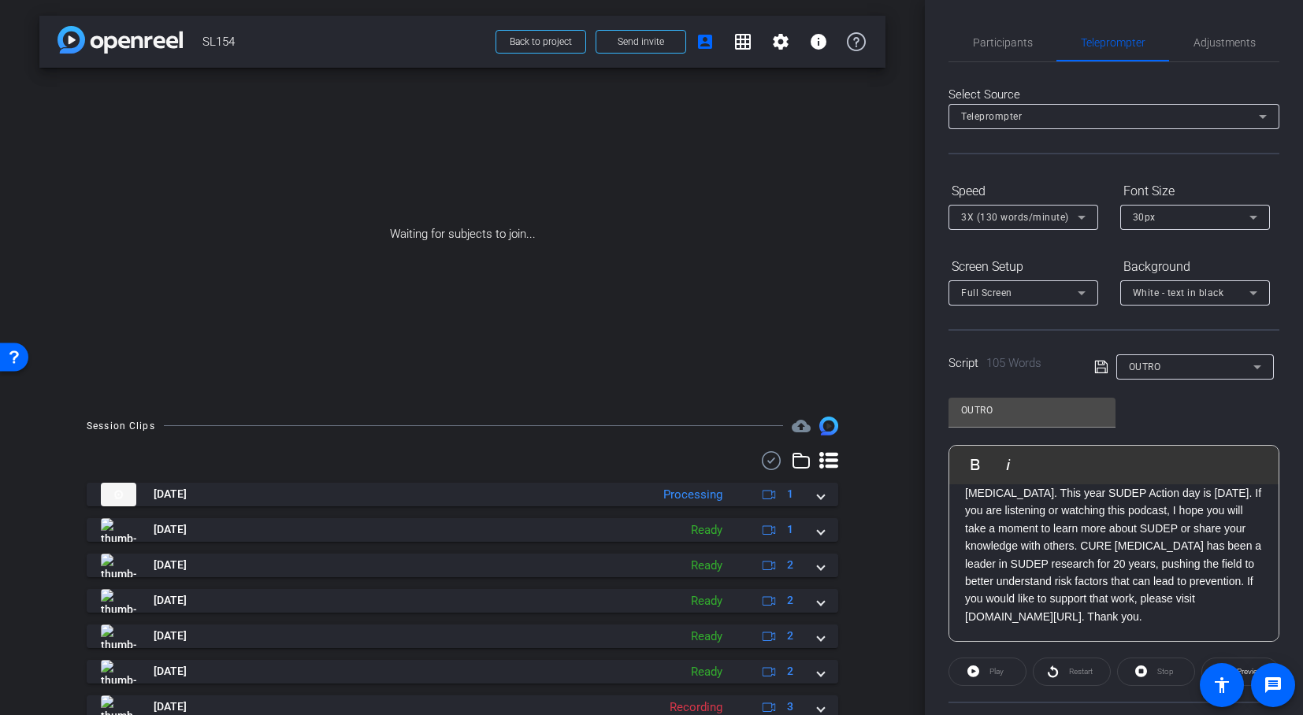
click at [1254, 118] on icon at bounding box center [1262, 116] width 19 height 19
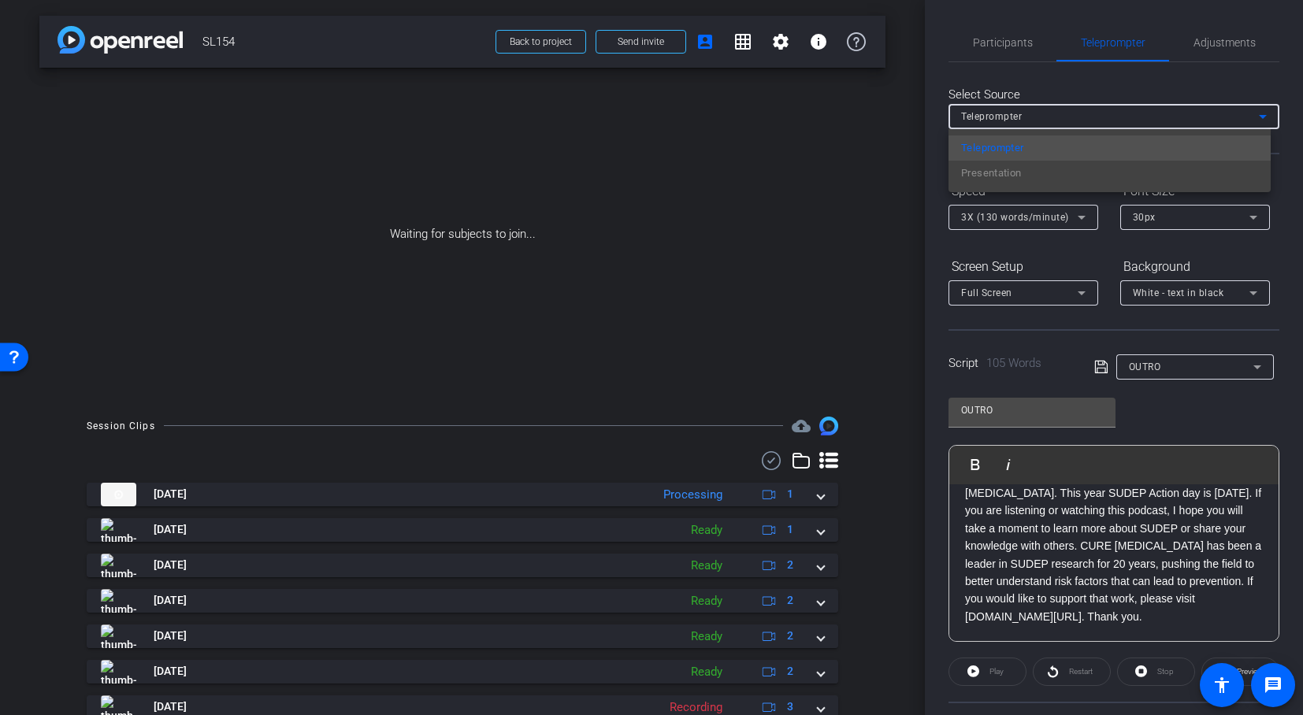
click at [1217, 124] on div at bounding box center [651, 357] width 1303 height 715
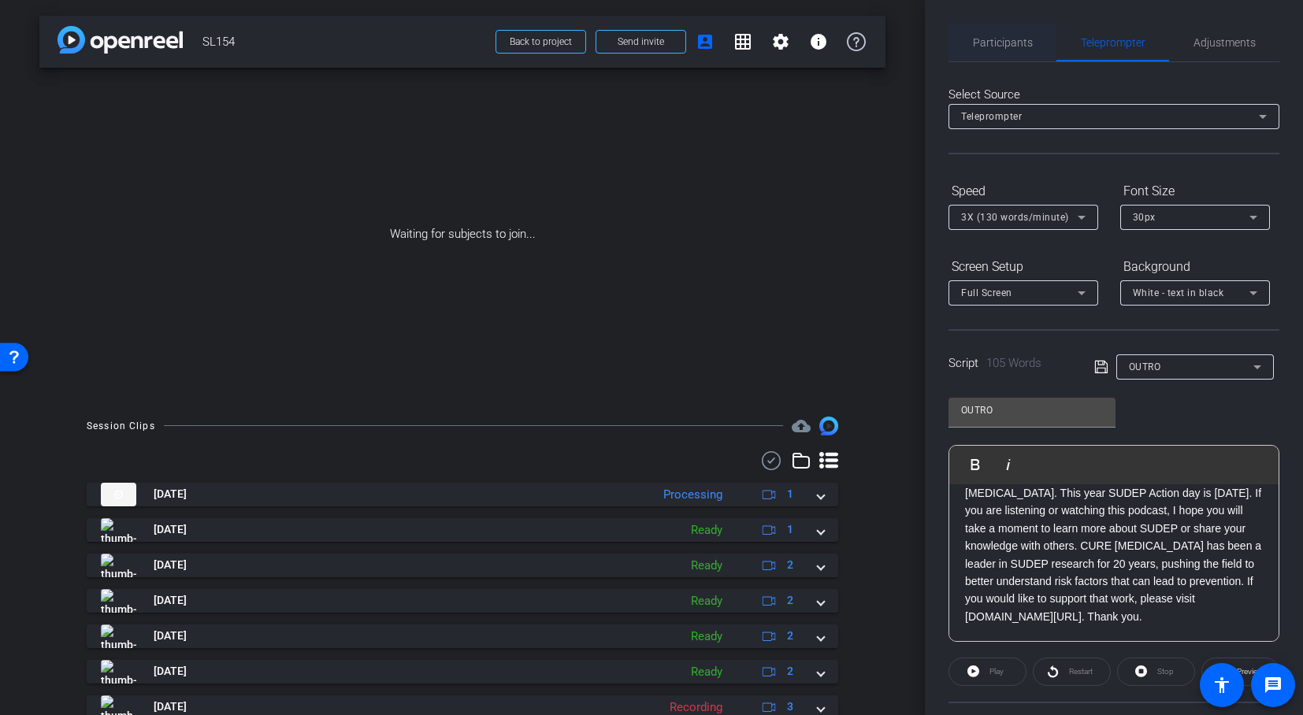
click at [997, 39] on span "Participants" at bounding box center [1003, 42] width 60 height 11
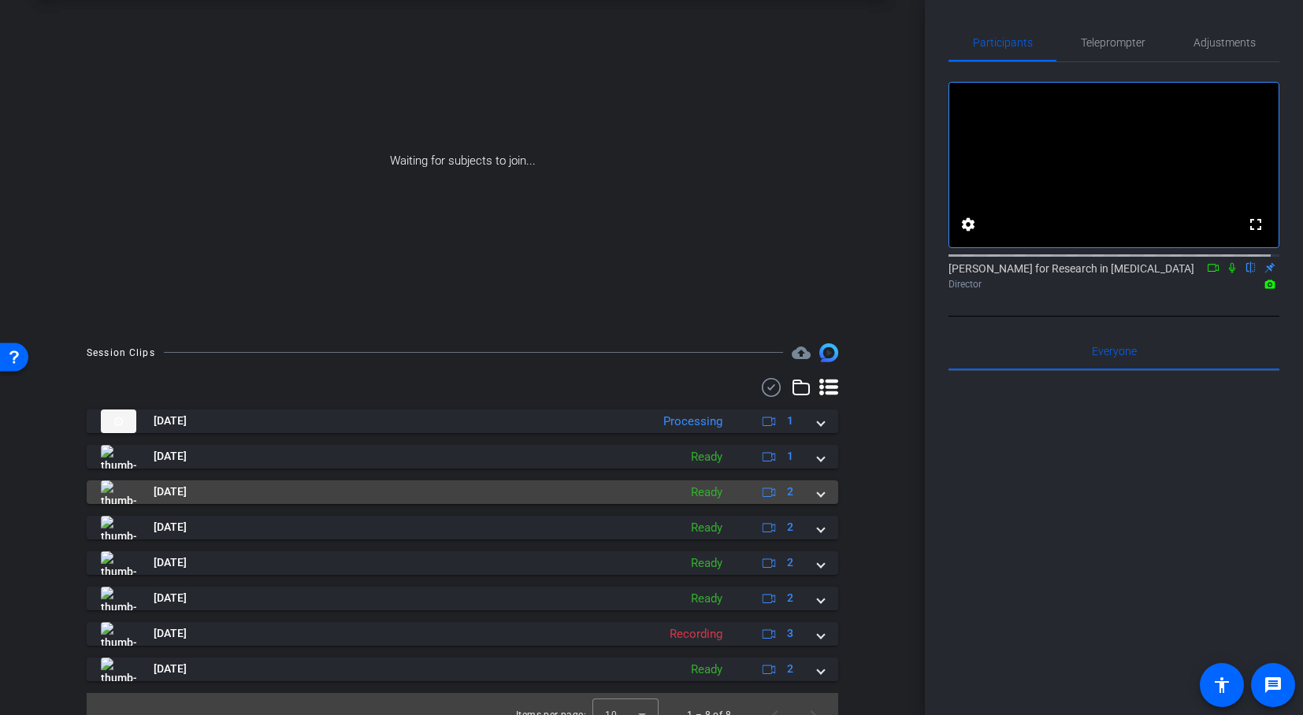
scroll to position [95, 0]
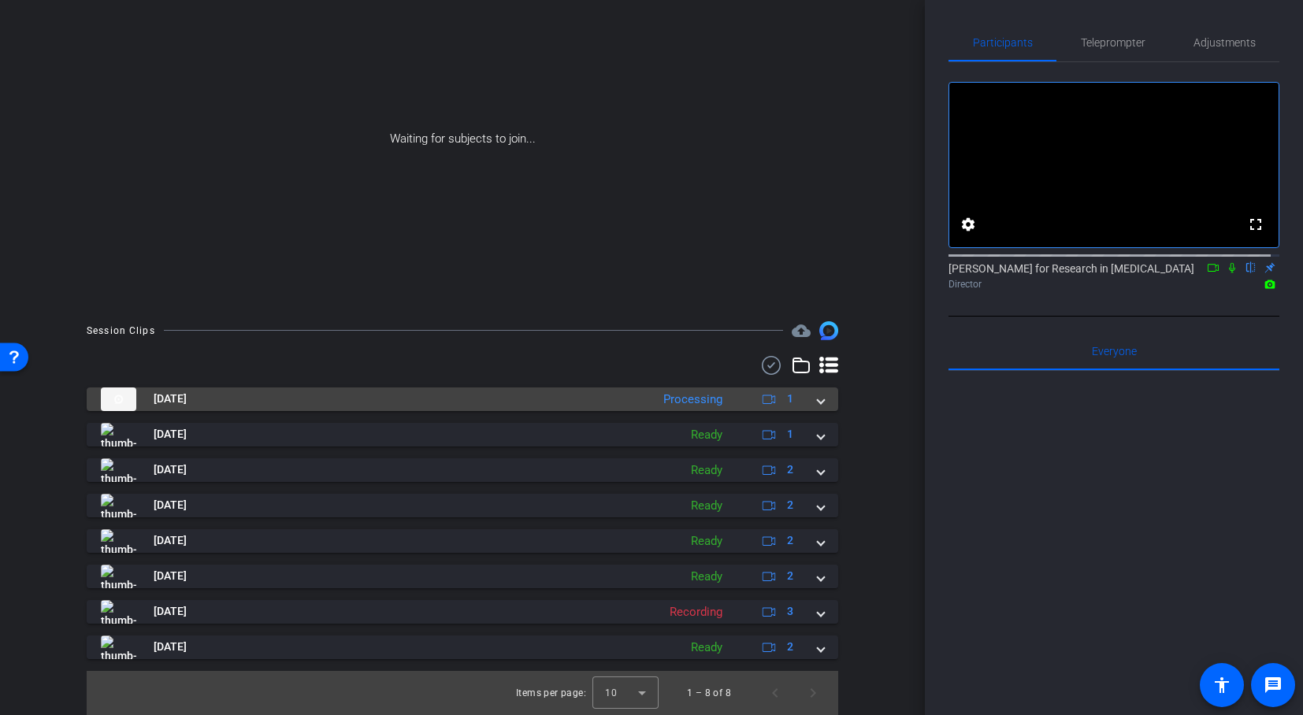
click at [818, 399] on span at bounding box center [821, 399] width 6 height 17
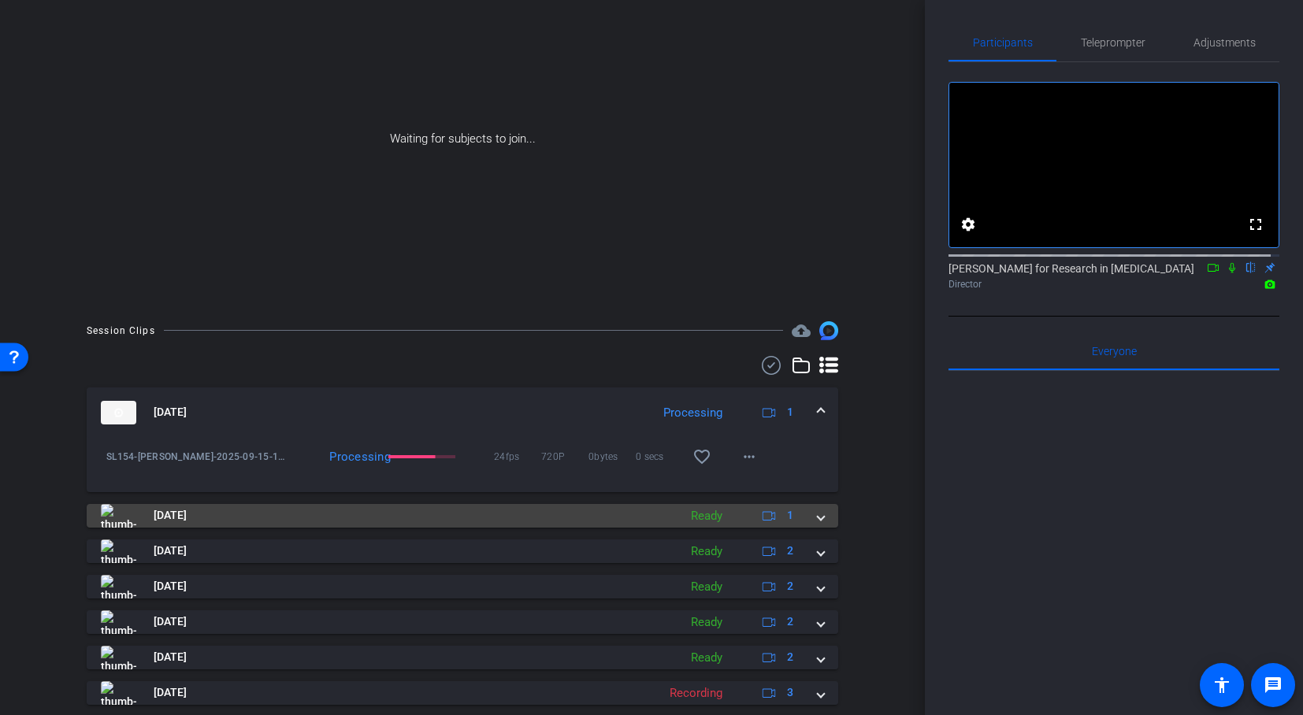
click at [818, 517] on span at bounding box center [821, 515] width 6 height 17
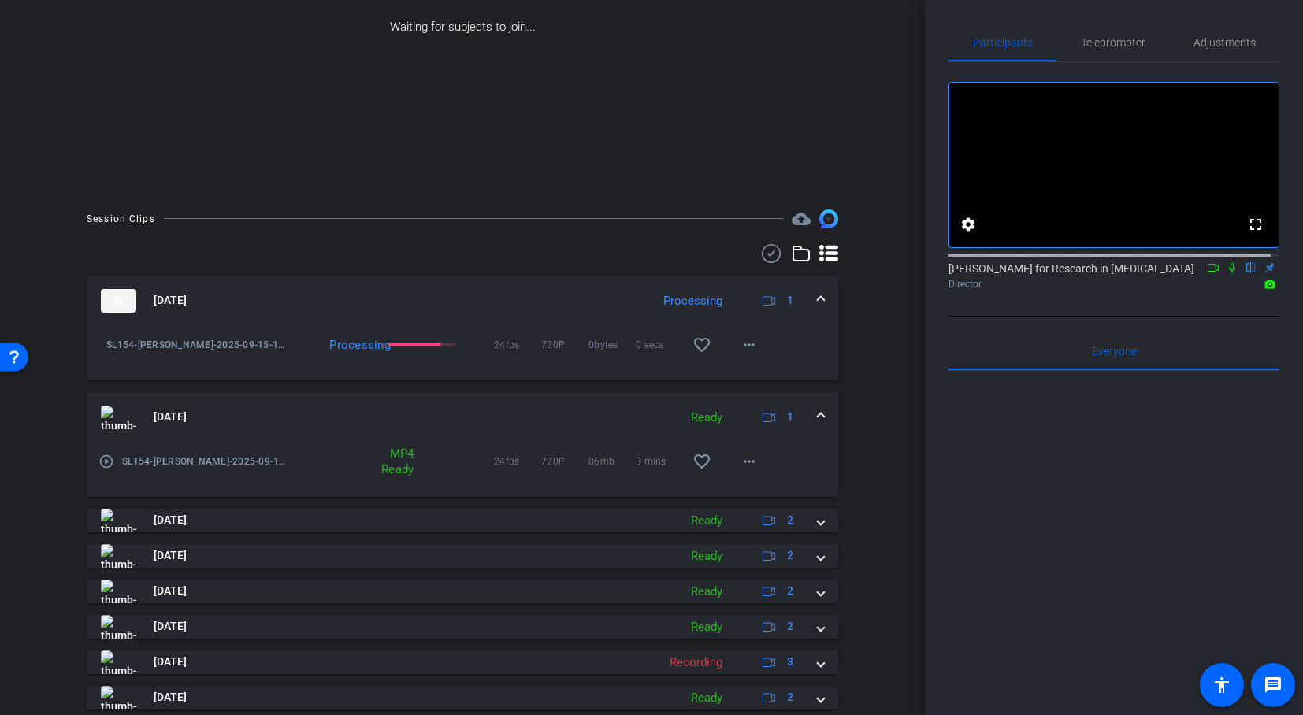
scroll to position [258, 0]
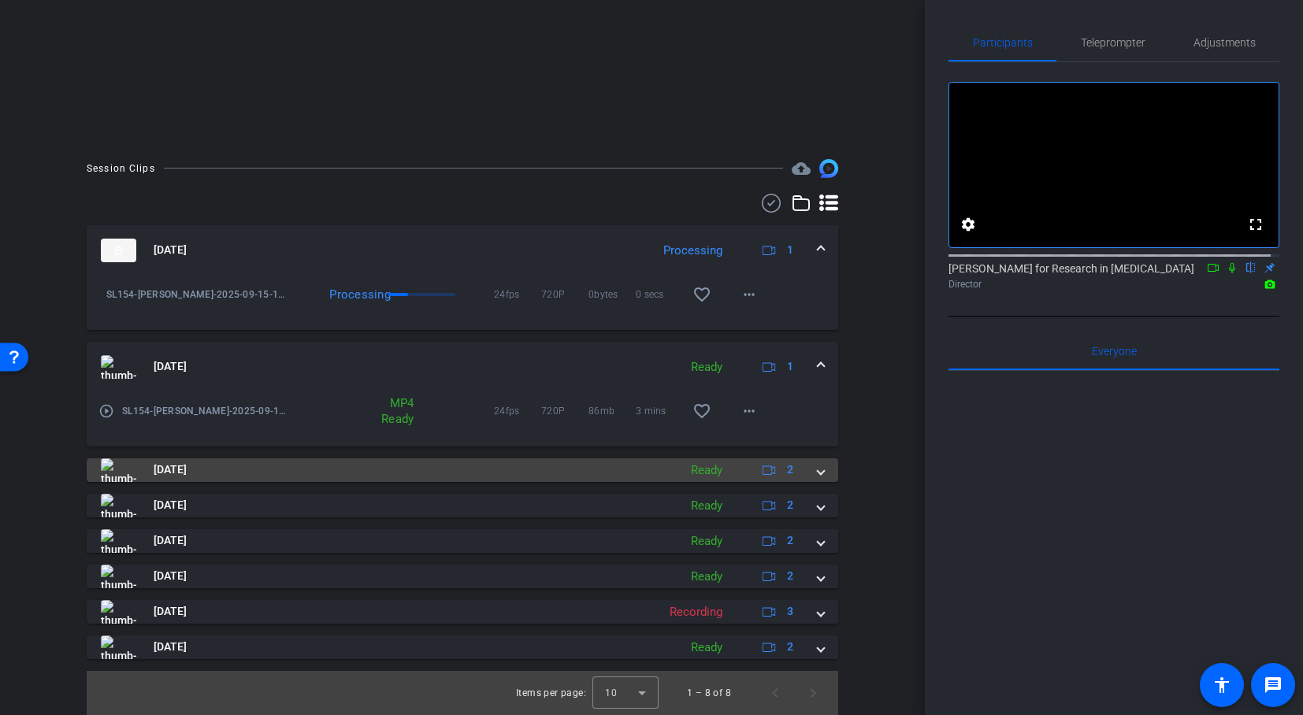
click at [806, 473] on div "Sep 15, 2025 Ready 2" at bounding box center [459, 471] width 717 height 24
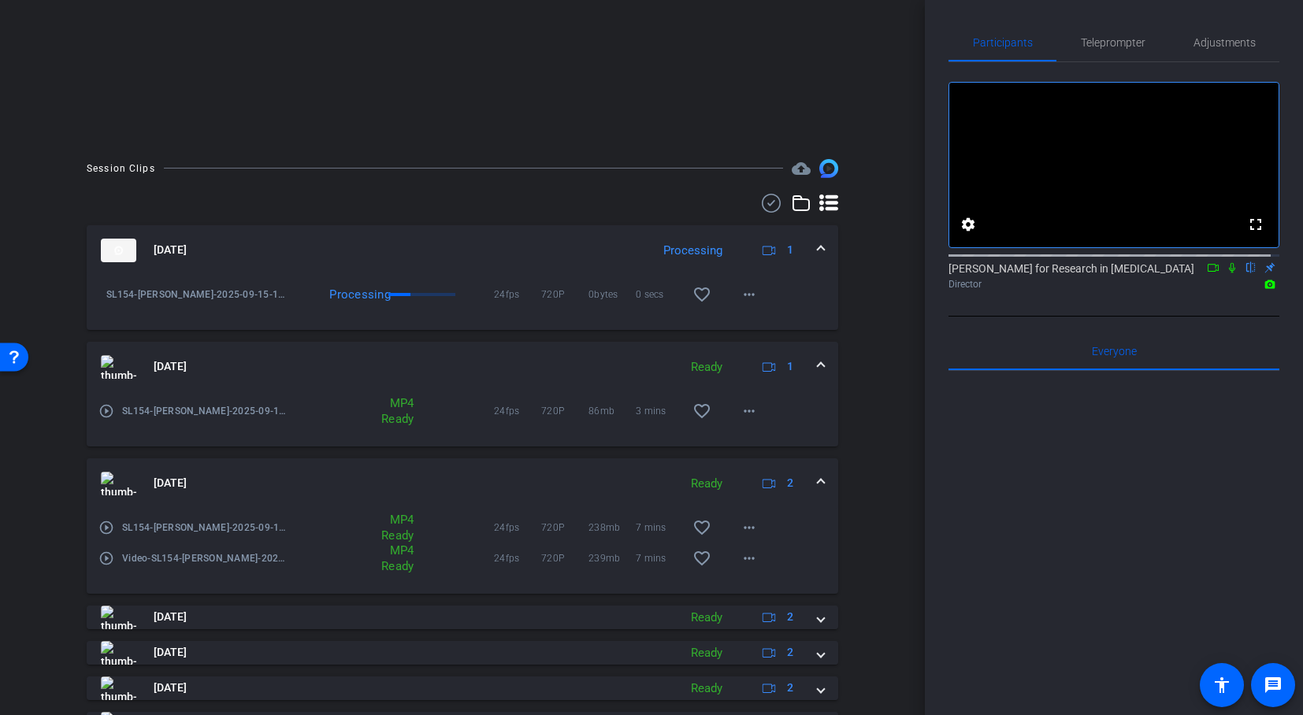
click at [806, 473] on div "Sep 15, 2025 Ready 2" at bounding box center [459, 484] width 717 height 24
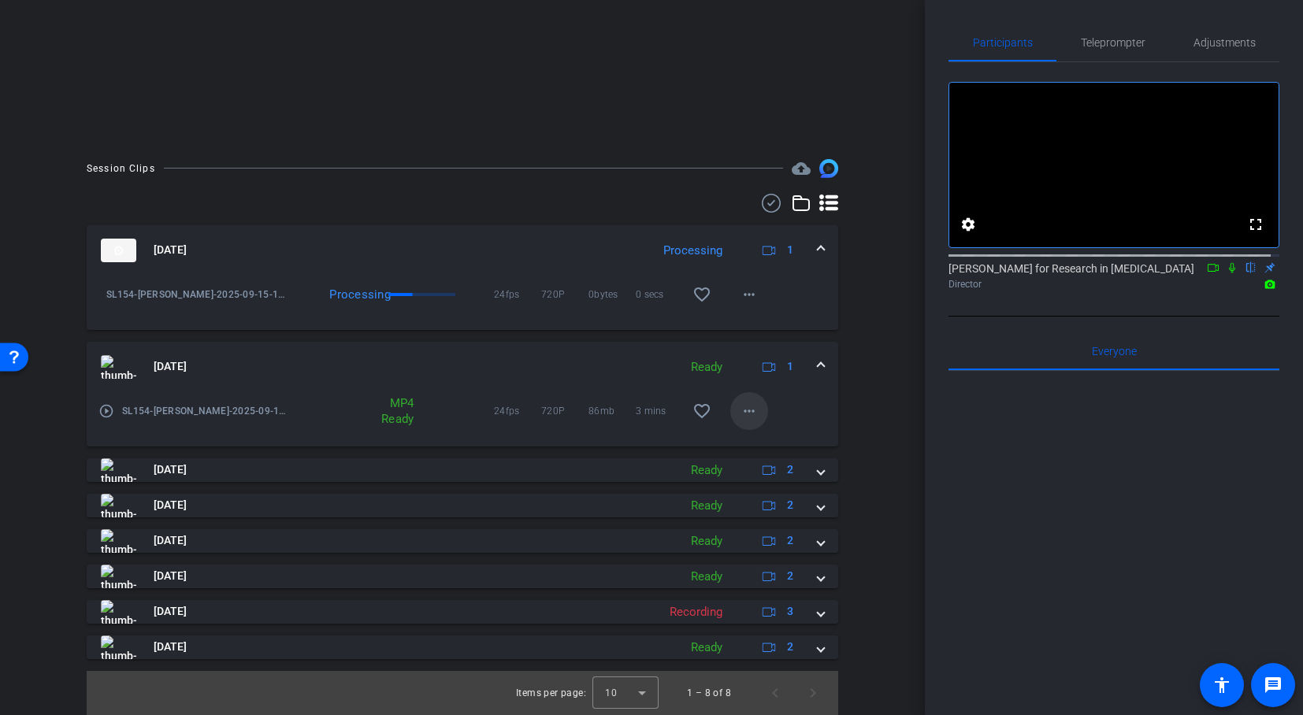
click at [752, 415] on span at bounding box center [749, 411] width 38 height 38
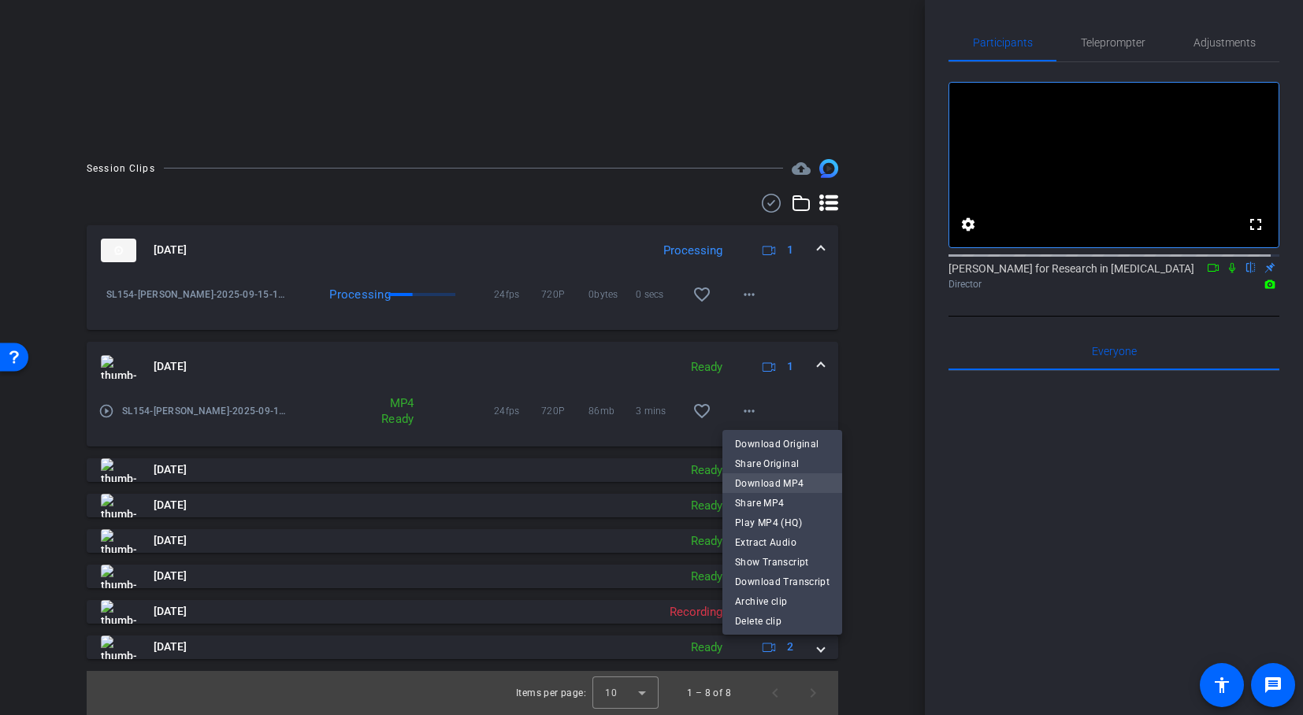
click at [793, 478] on span "Download MP4" at bounding box center [782, 483] width 95 height 19
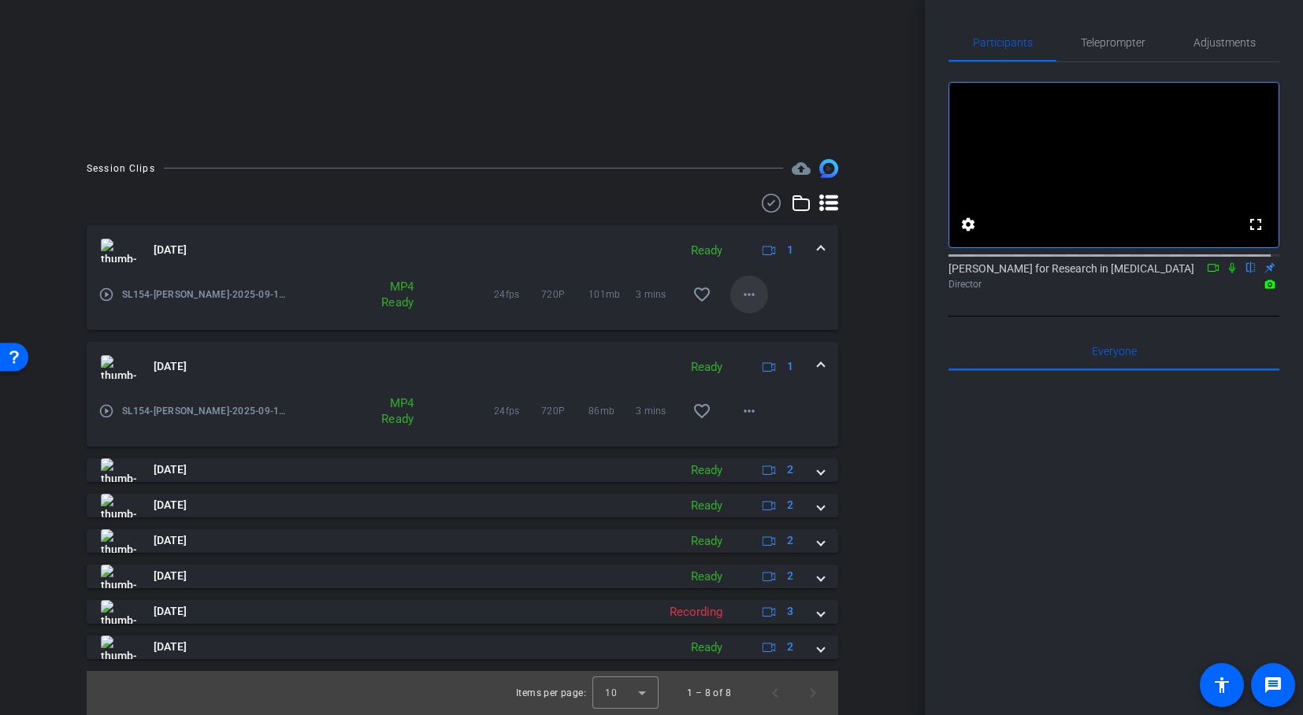
click at [740, 299] on mat-icon "more_horiz" at bounding box center [749, 294] width 19 height 19
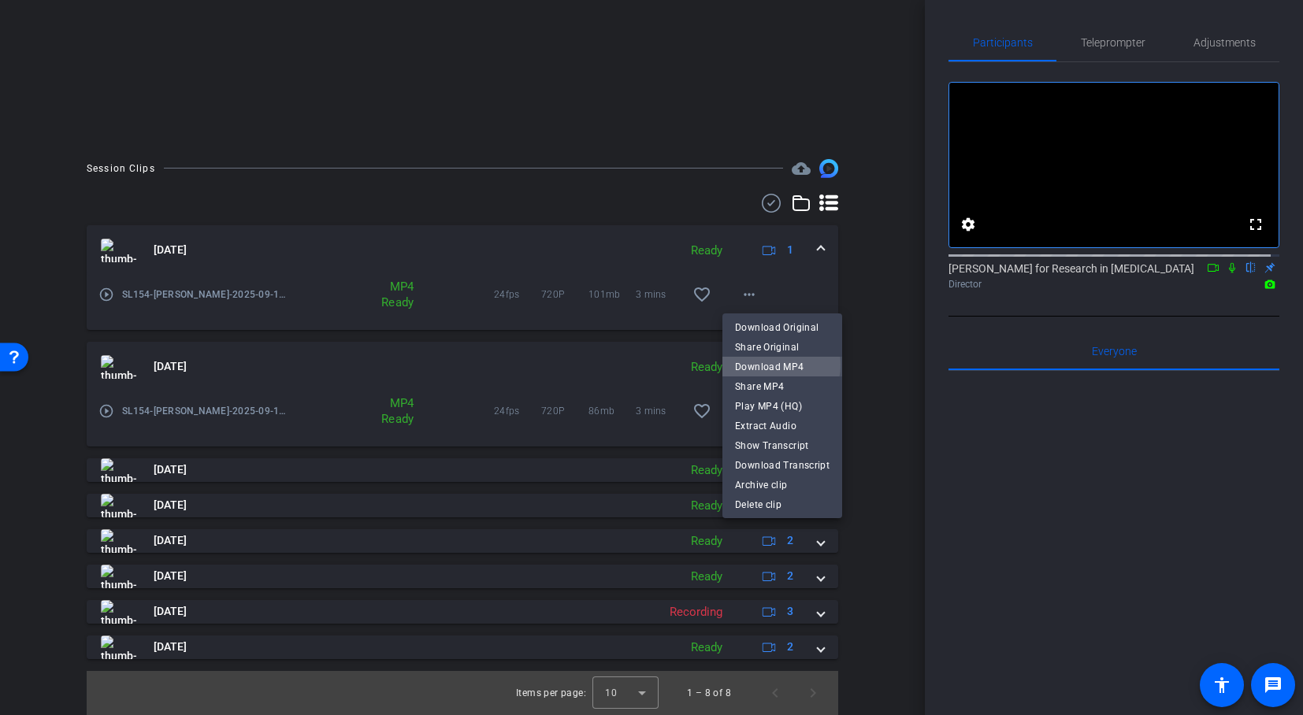
click at [772, 365] on span "Download MP4" at bounding box center [782, 367] width 95 height 19
